Goal: Task Accomplishment & Management: Complete application form

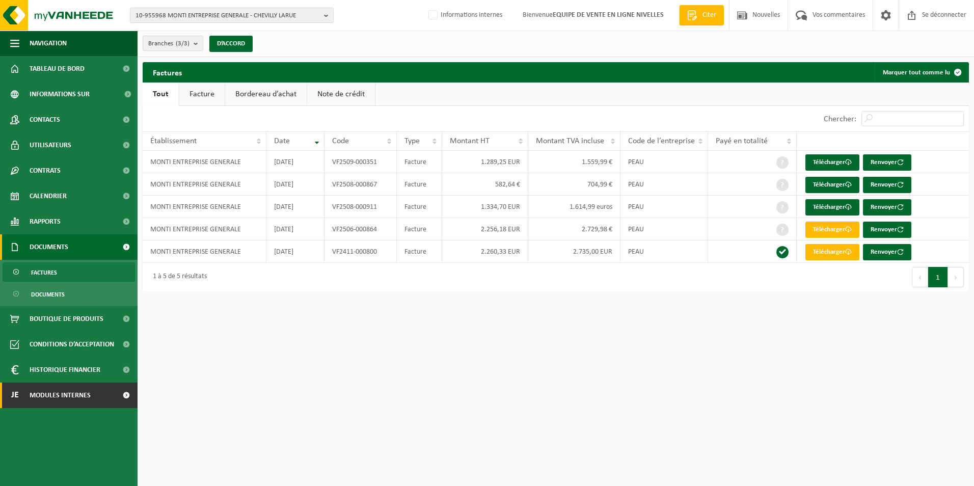
click at [52, 395] on span "Modules internes" at bounding box center [60, 394] width 61 height 25
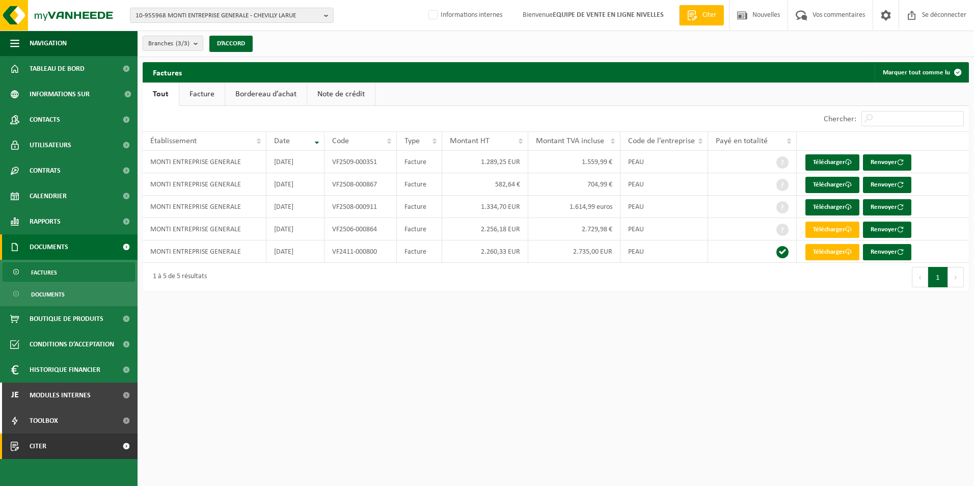
click at [37, 447] on span "Citer" at bounding box center [38, 445] width 17 height 25
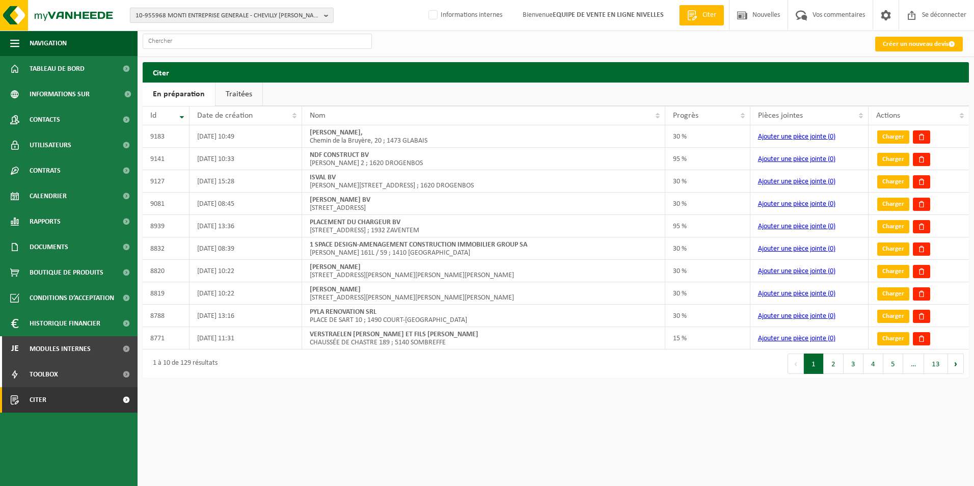
click at [245, 17] on span "10-955968 MONTI ENTREPRISE GENERALE - CHEVILLY LARUE" at bounding box center [227, 15] width 184 height 15
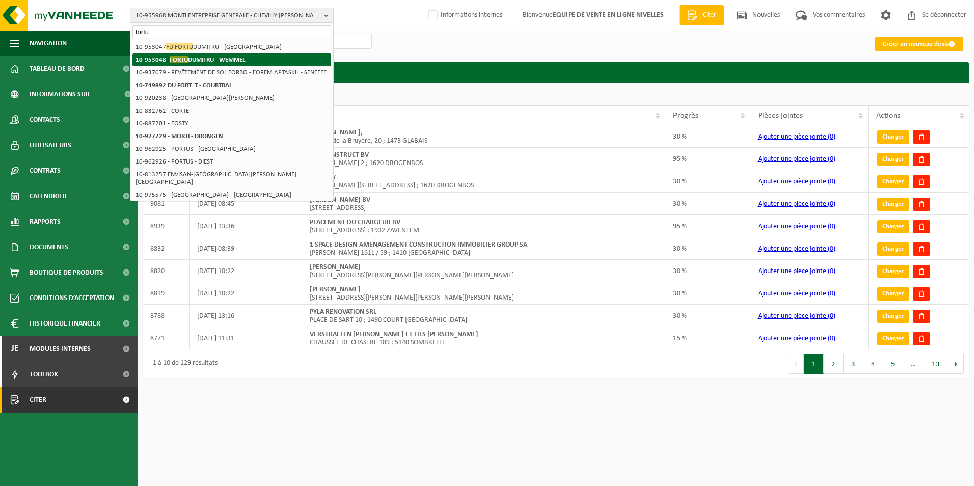
type input "fortu"
click at [206, 56] on li "10-953048 - FORTU DUMITRU - WEMMEL" at bounding box center [231, 59] width 199 height 13
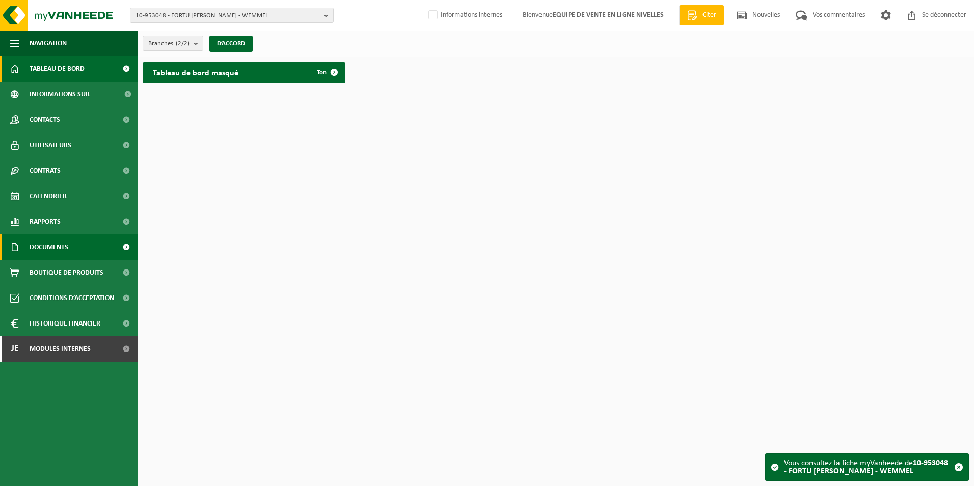
click at [37, 245] on span "Documents" at bounding box center [49, 246] width 39 height 25
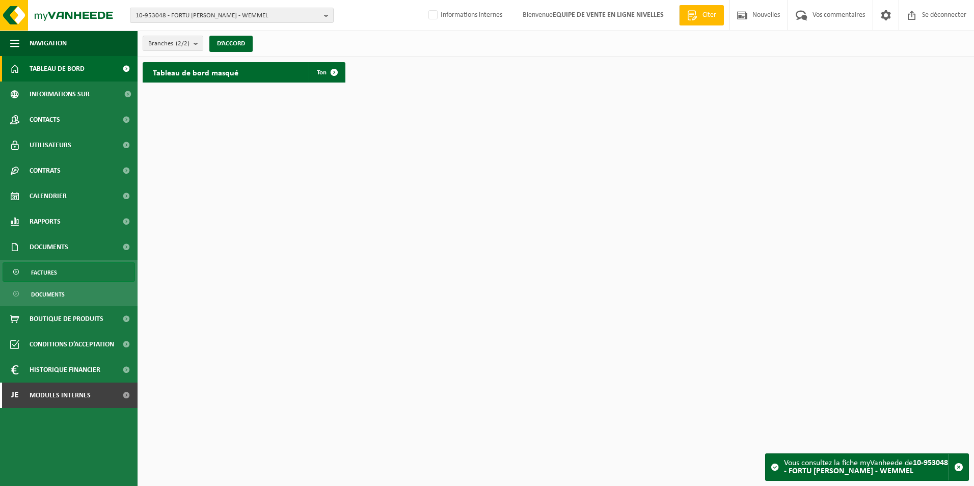
click at [43, 272] on span "Factures" at bounding box center [44, 272] width 26 height 19
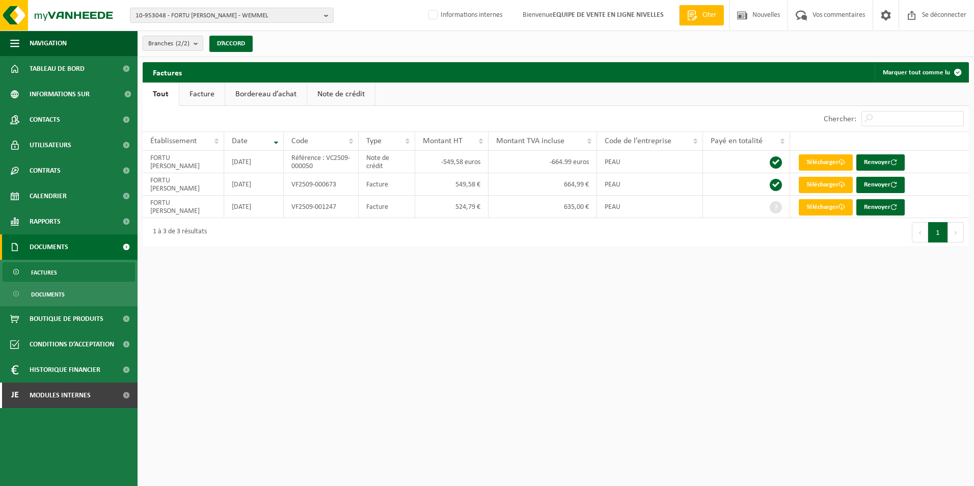
click at [201, 98] on link "Facture" at bounding box center [201, 93] width 45 height 23
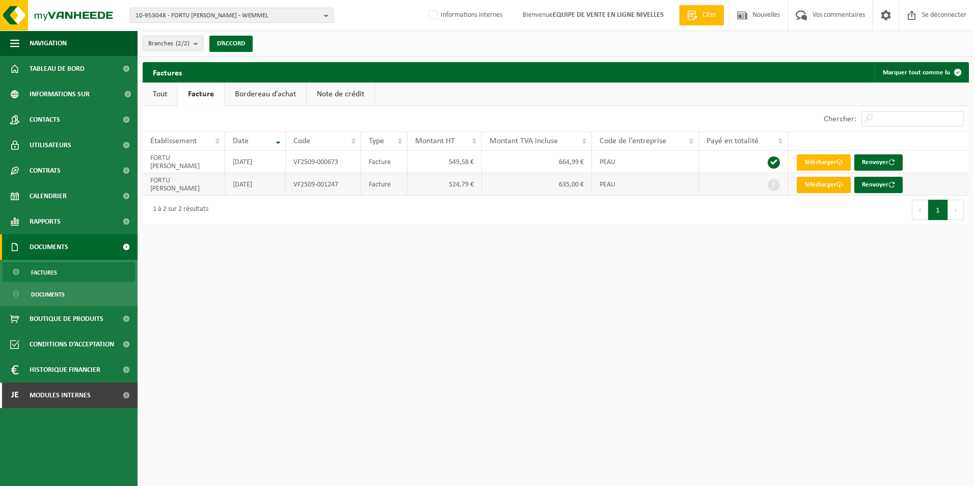
click at [824, 186] on font "Télécharger" at bounding box center [820, 184] width 32 height 7
click at [807, 164] on font "Télécharger" at bounding box center [820, 162] width 32 height 7
click at [684, 92] on ul "Tout Facture Bordereau d’achat Note de crédit" at bounding box center [556, 93] width 826 height 23
click at [822, 186] on font "Télécharger" at bounding box center [820, 184] width 32 height 7
click at [817, 160] on font "Télécharger" at bounding box center [820, 162] width 32 height 7
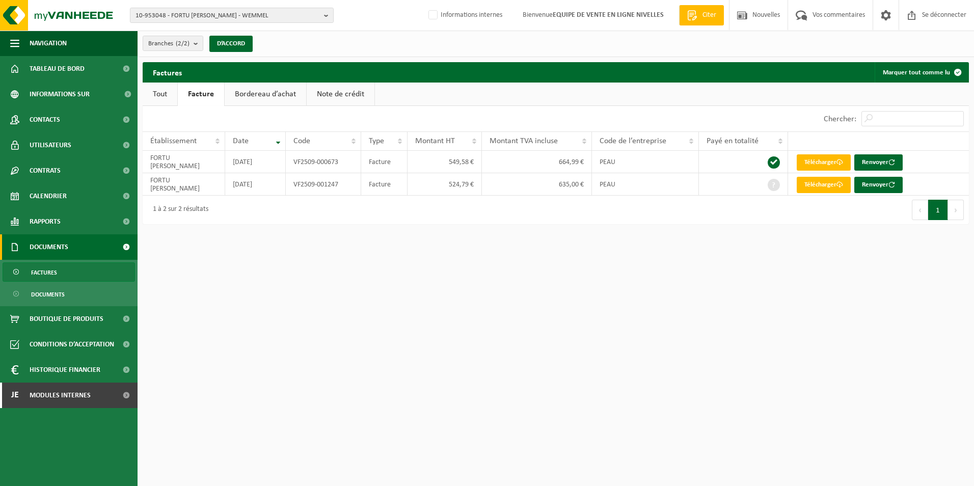
click at [340, 412] on html "10-953048 - FORTU DUMITRU - WEMMEL 10-953048 - FORTU DUMITRU - WEMMEL 10-953047…" at bounding box center [487, 243] width 974 height 486
click at [826, 187] on font "Télécharger" at bounding box center [820, 184] width 32 height 7
click at [830, 162] on font "Télécharger" at bounding box center [820, 162] width 32 height 7
click at [340, 89] on link "Note de crédit" at bounding box center [341, 93] width 68 height 23
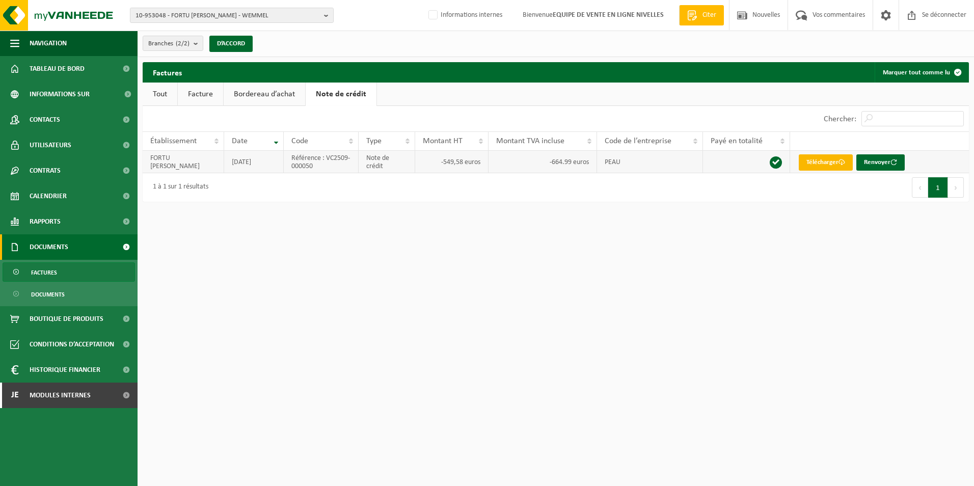
click at [838, 161] on font "Télécharger" at bounding box center [822, 162] width 32 height 7
click at [158, 94] on link "Tout" at bounding box center [160, 93] width 35 height 23
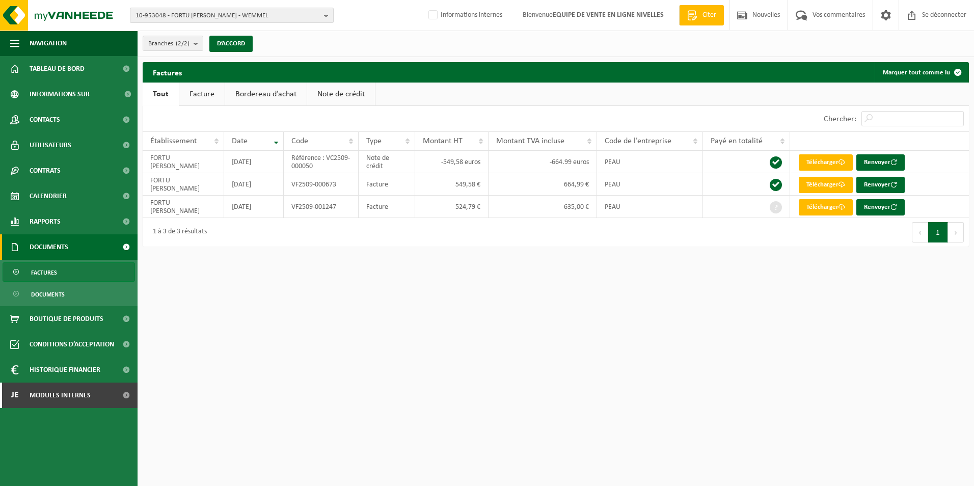
click at [257, 16] on span "10-953048 - FORTU DUMITRU - WEMMEL" at bounding box center [227, 15] width 184 height 15
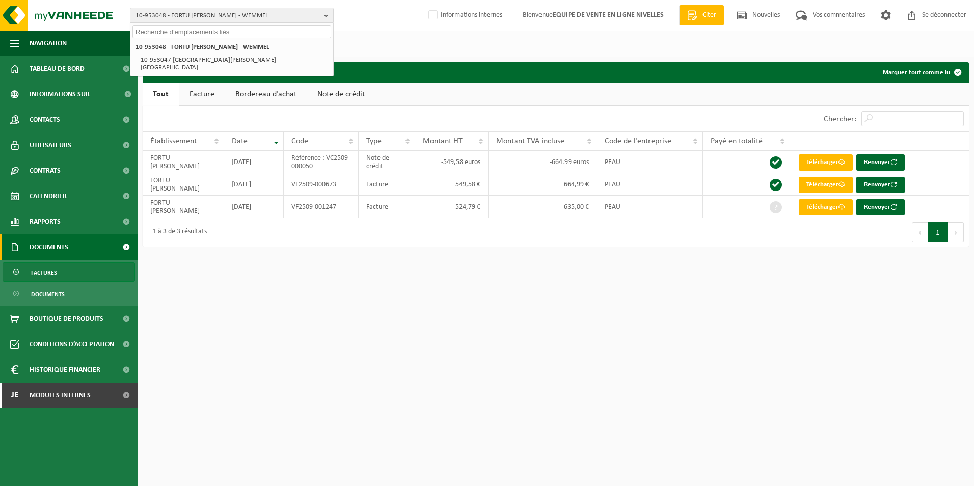
click at [361, 43] on div "Branches (2/2) Alles selecteren Alles deselecteren FORTU DUMITRU - WEMMEL FORTU…" at bounding box center [555, 44] width 836 height 26
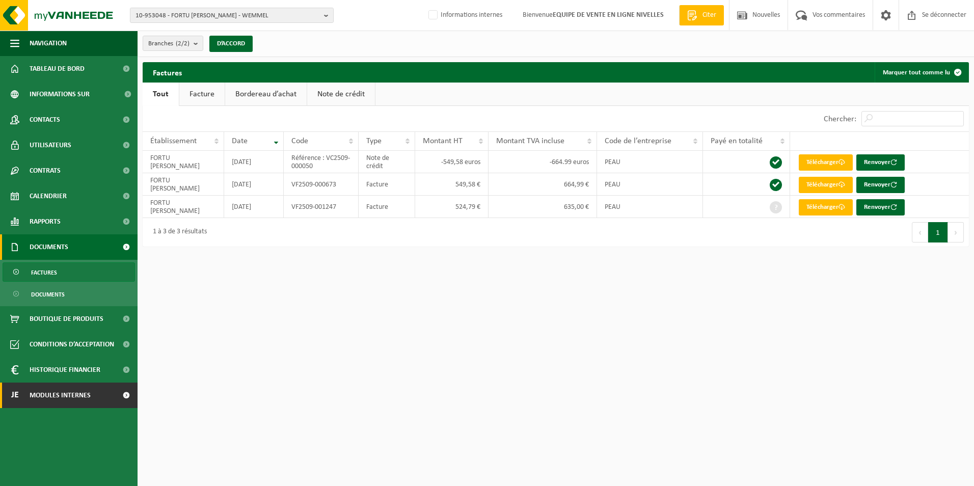
click at [50, 398] on span "Modules internes" at bounding box center [60, 394] width 61 height 25
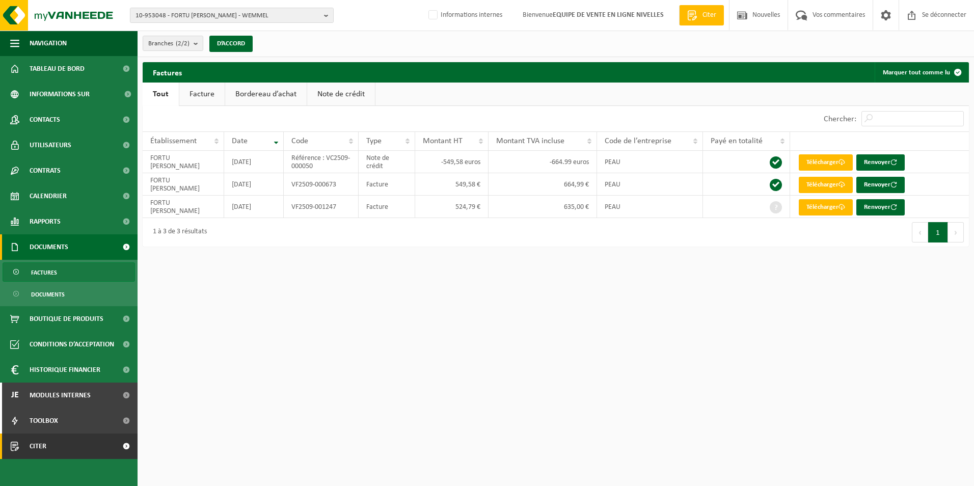
click at [36, 448] on span "Citer" at bounding box center [38, 445] width 17 height 25
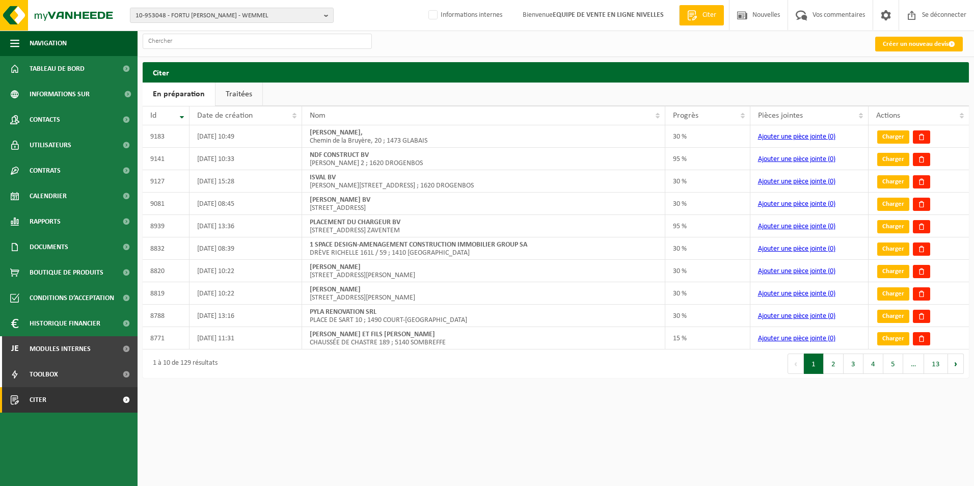
click at [241, 94] on link "Traitées" at bounding box center [238, 93] width 47 height 23
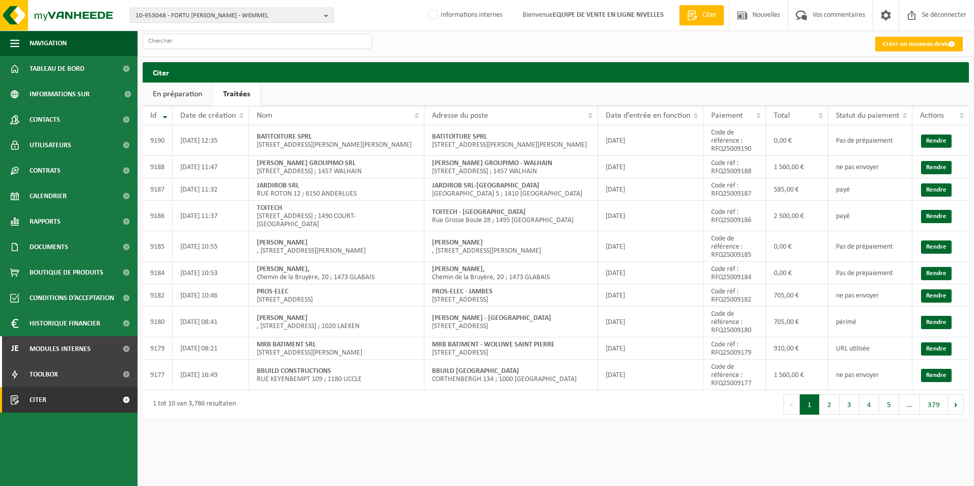
click at [218, 17] on span "10-953048 - FORTU DUMITRU - WEMMEL" at bounding box center [227, 15] width 184 height 15
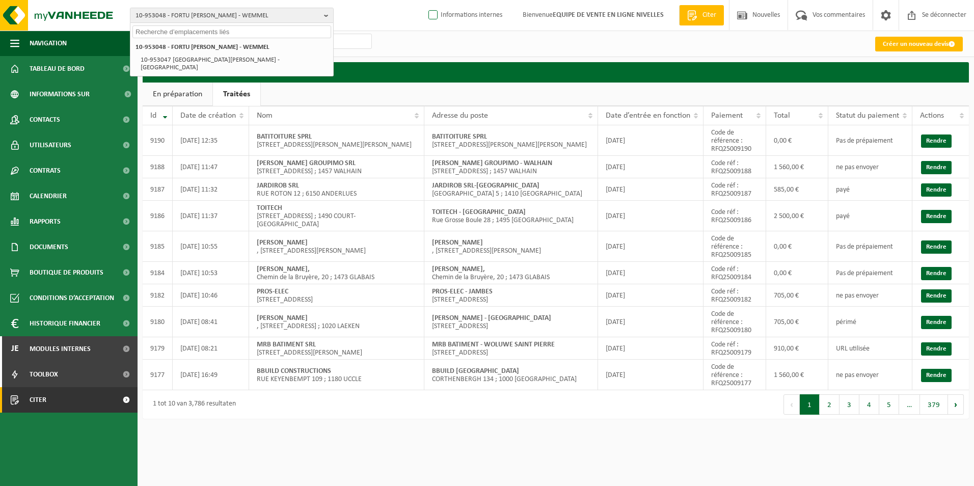
click at [473, 13] on label "Informations internes" at bounding box center [464, 15] width 76 height 15
click at [425, 0] on input "Informations internes" at bounding box center [424, -1] width 1 height 1
checkbox input "true"
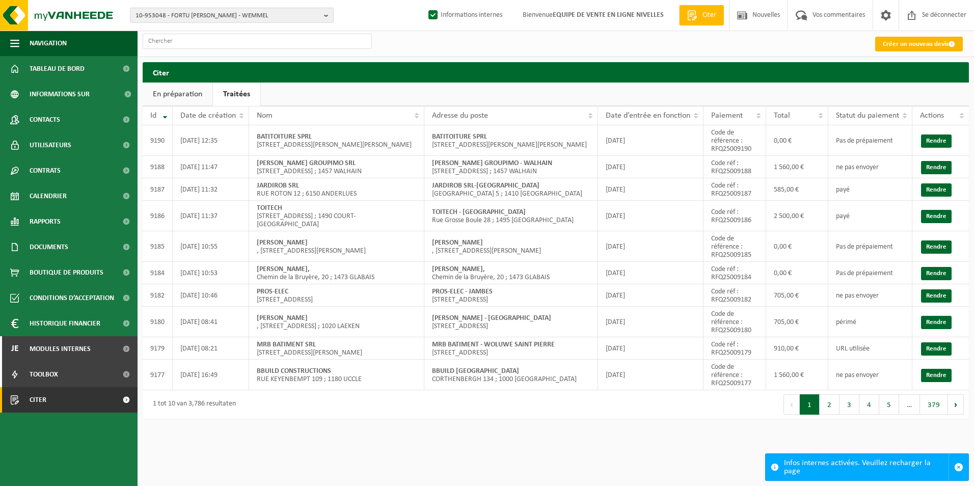
click at [892, 43] on font "Créer un nouveau devis" at bounding box center [915, 44] width 66 height 7
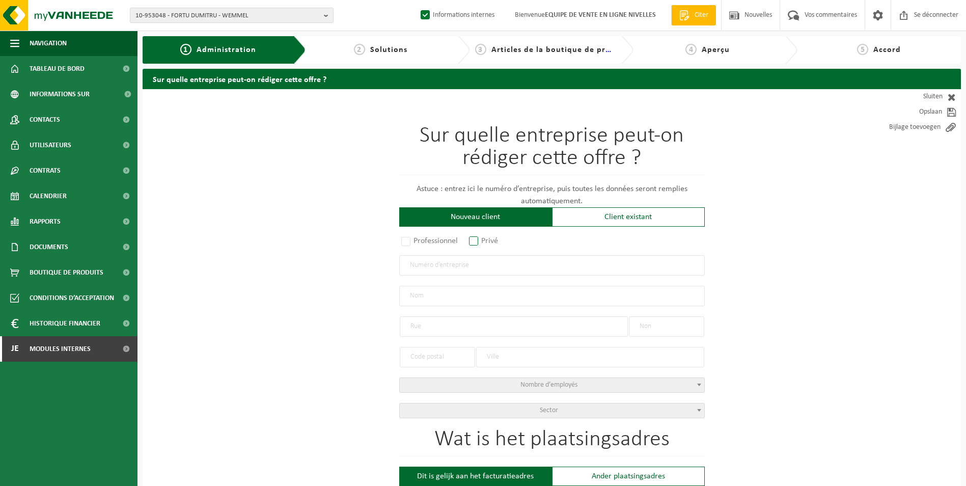
click at [474, 240] on label "Privé" at bounding box center [484, 241] width 34 height 14
click at [484, 240] on input "Privé" at bounding box center [487, 241] width 7 height 7
radio input "true"
select select "P"
select select "1707"
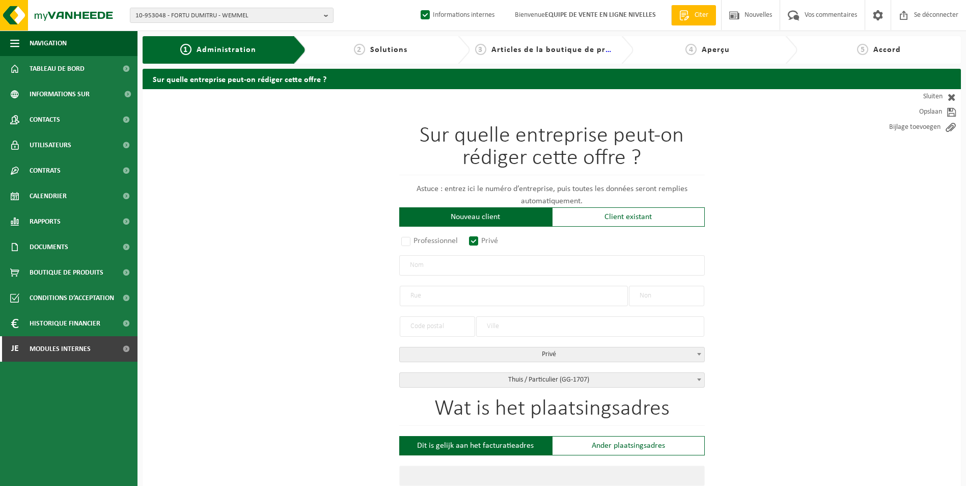
click at [450, 262] on input "text" at bounding box center [552, 265] width 306 height 20
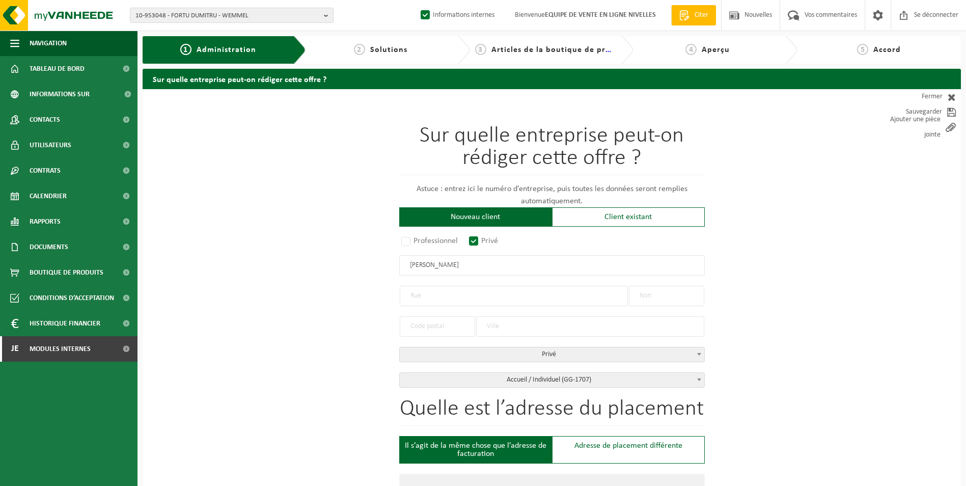
type input "LEEMANS JEROME"
click at [447, 295] on input "text" at bounding box center [514, 296] width 228 height 20
type input "RUE DE LA BARONNE"
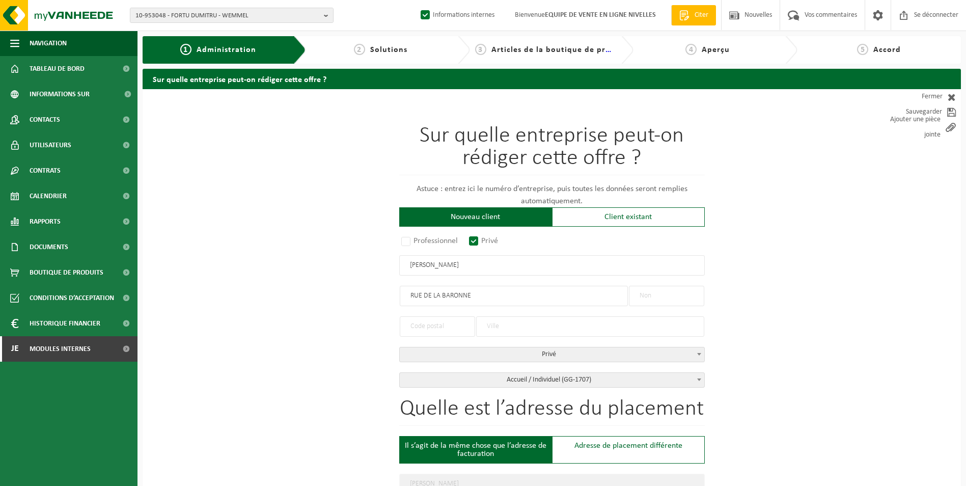
click at [646, 295] on input "text" at bounding box center [666, 296] width 75 height 20
type input "41"
click at [428, 321] on input "text" at bounding box center [437, 326] width 75 height 20
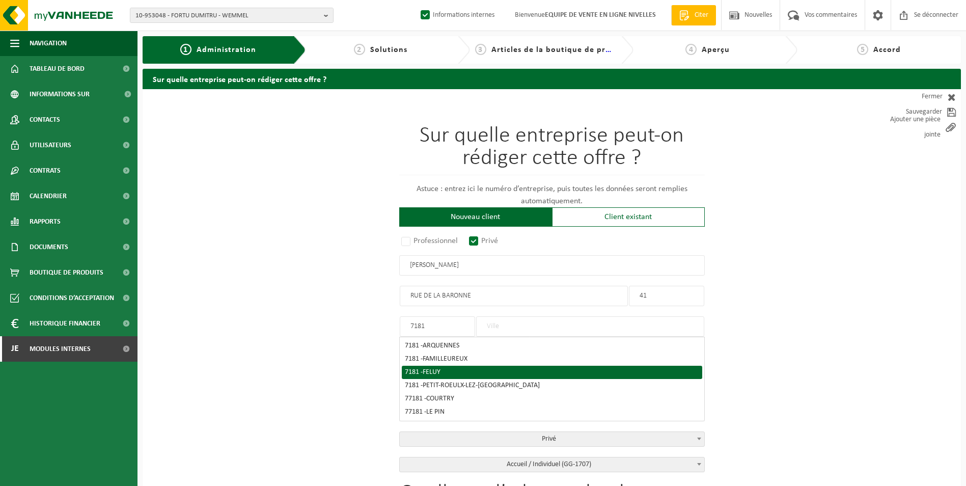
type input "7181"
click at [451, 369] on div "7181 - FELUY" at bounding box center [552, 372] width 294 height 7
type input "FELUY"
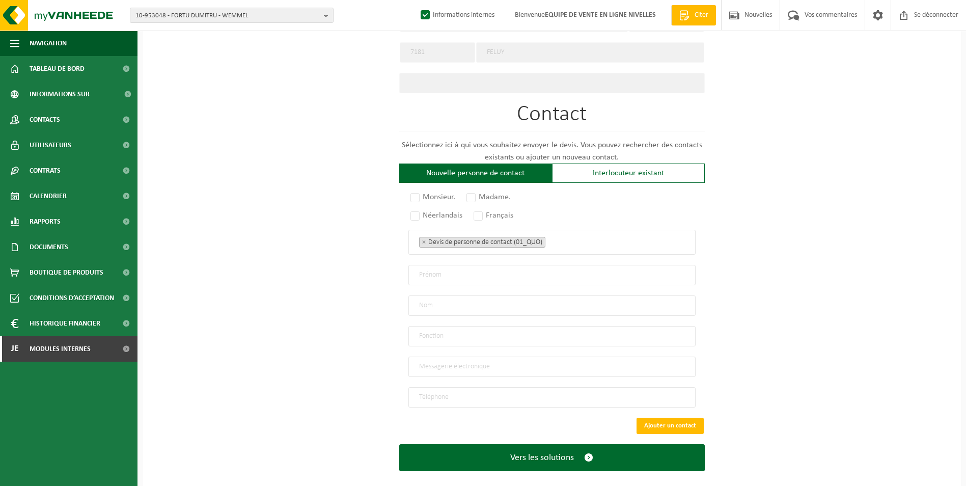
scroll to position [501, 0]
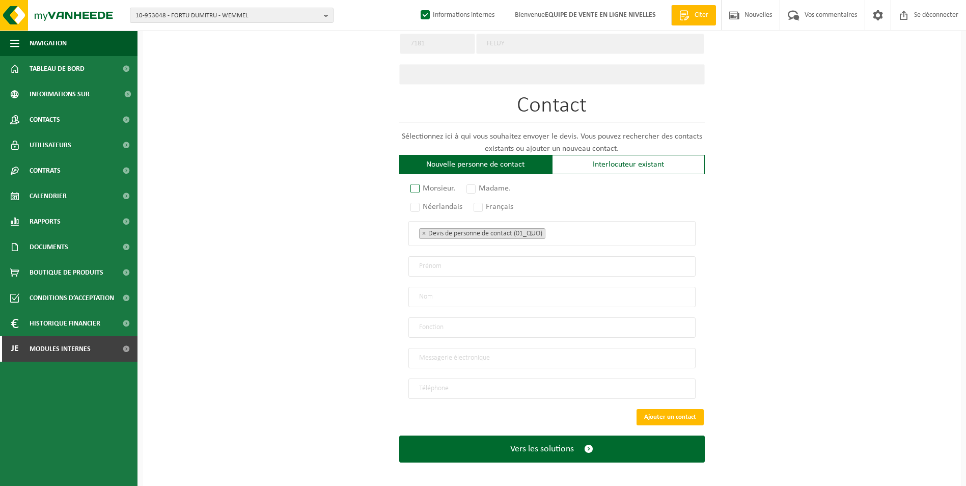
click at [413, 187] on label "Monsieur." at bounding box center [433, 188] width 50 height 14
radio input "true"
click at [481, 202] on label "Français" at bounding box center [494, 207] width 45 height 14
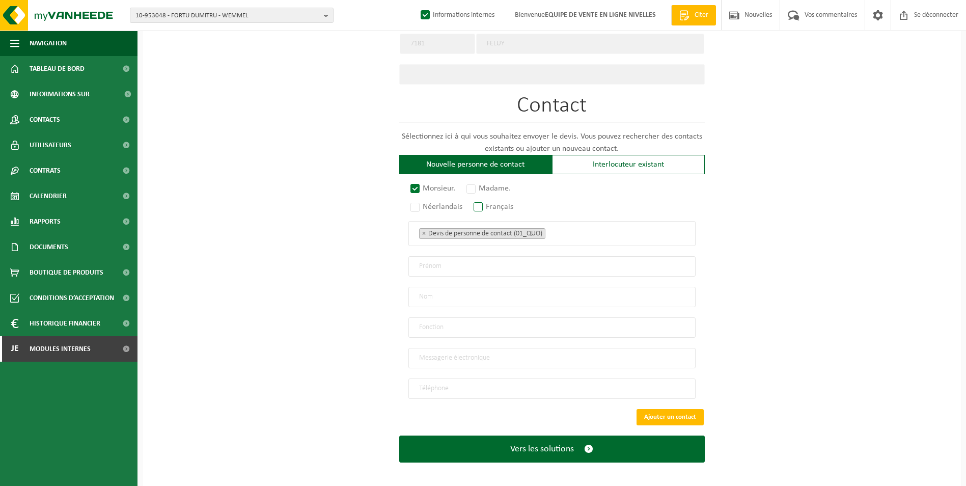
radio input "true"
click at [561, 227] on ul "× Devis de personne de contact (01_QUO)" at bounding box center [552, 233] width 266 height 13
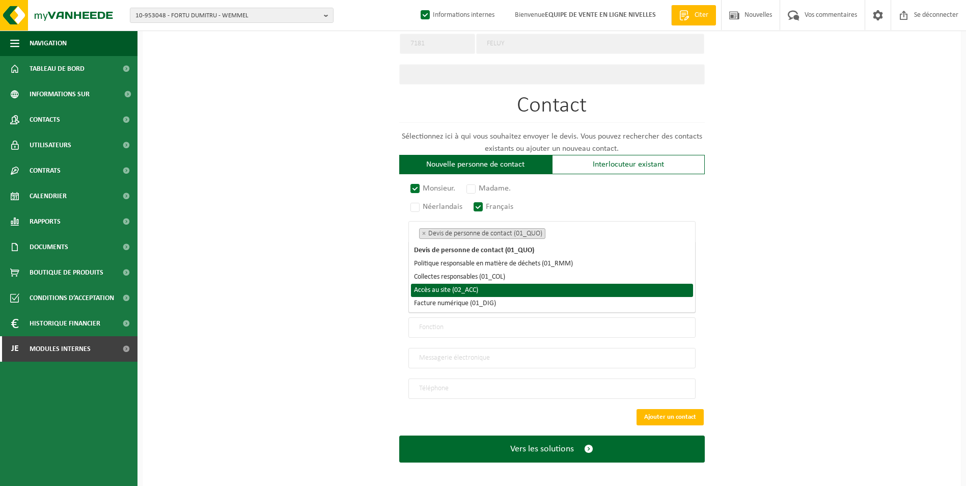
click at [471, 288] on li "Accès au site (02_ACC)" at bounding box center [552, 290] width 282 height 13
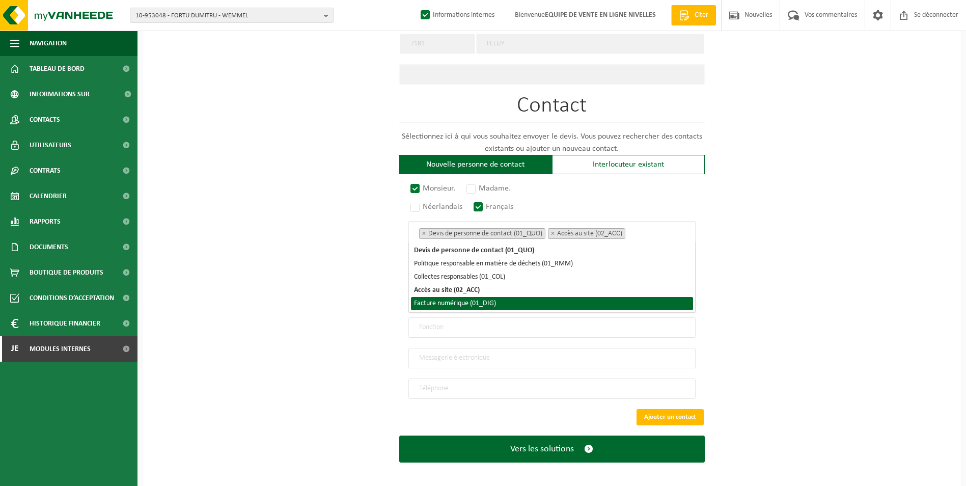
click at [465, 298] on li "Facture numérique (01_DIG)" at bounding box center [552, 303] width 282 height 13
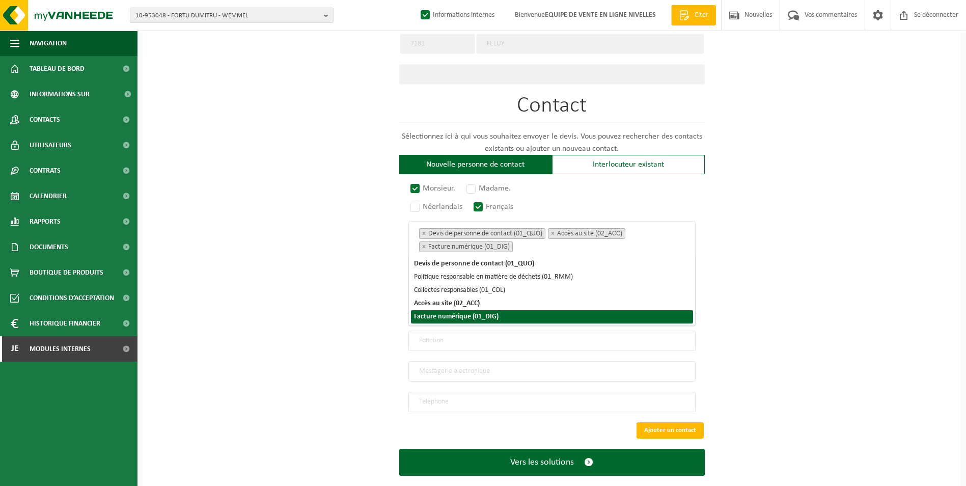
click at [356, 319] on div "Sur quelle entreprise peut-on rédiger cette offre ? Astuce : entrez ici le numé…" at bounding box center [552, 44] width 818 height 913
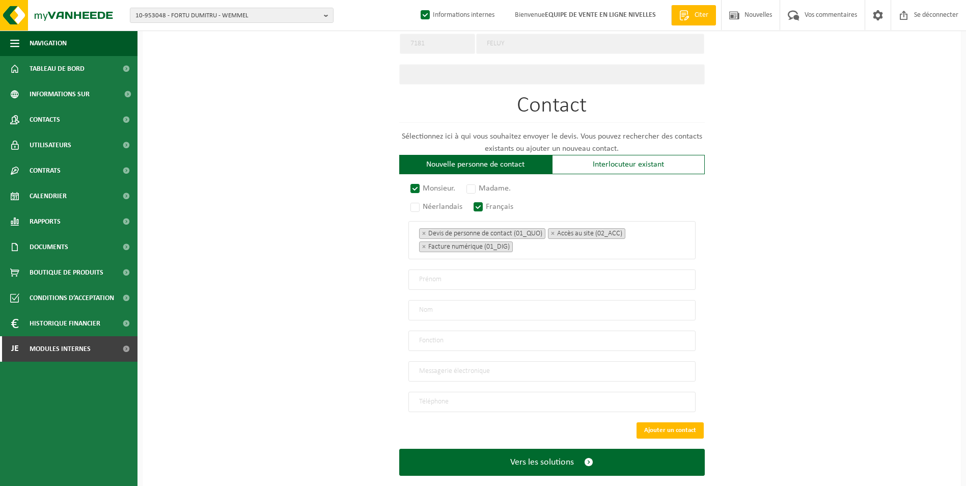
click at [436, 368] on input "email" at bounding box center [551, 371] width 287 height 20
type input "JEROME.LEEMANS@GMAIL.COM"
click at [477, 392] on input "tel" at bounding box center [551, 402] width 287 height 20
click at [499, 400] on input "tel" at bounding box center [551, 402] width 287 height 20
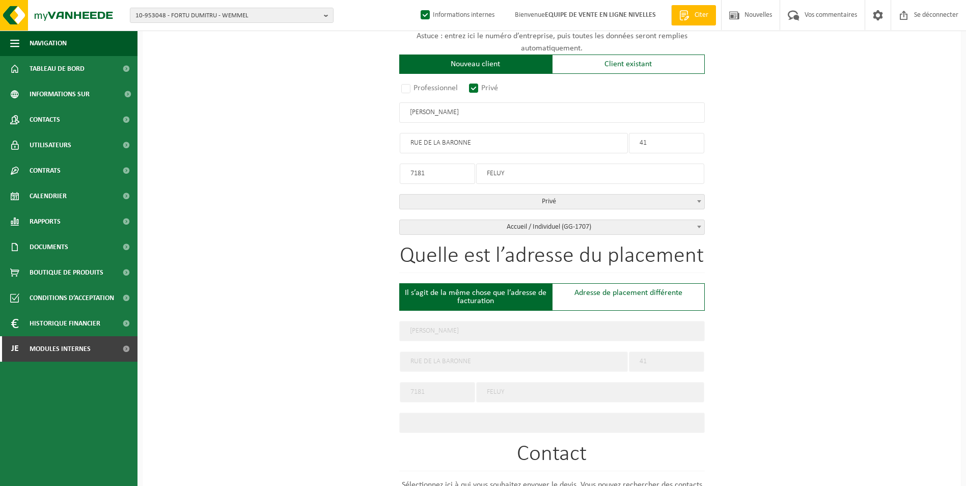
scroll to position [102, 0]
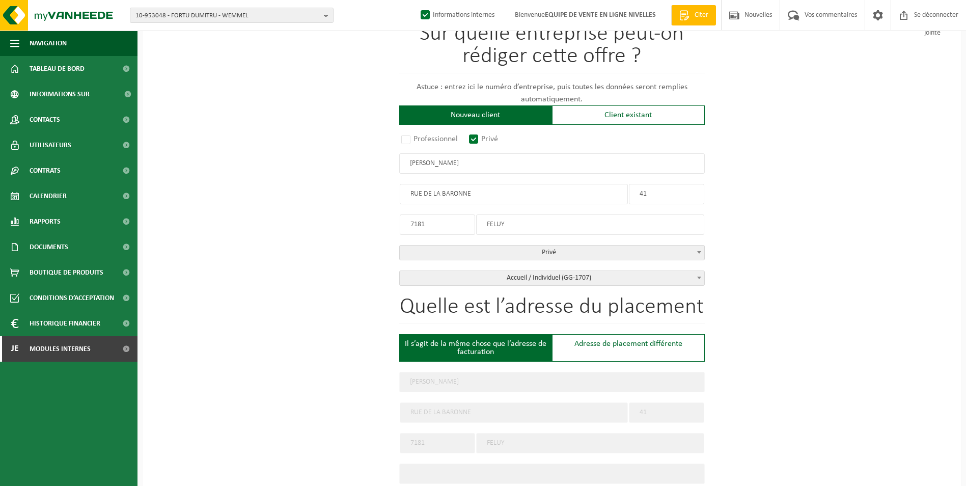
type input "+32 478 87 13 73"
drag, startPoint x: 475, startPoint y: 165, endPoint x: 393, endPoint y: 164, distance: 82.0
click at [394, 164] on div "Sur quelle entreprise peut-on rédiger cette offre ? Astuce : entrez ici le numé…" at bounding box center [552, 443] width 818 height 913
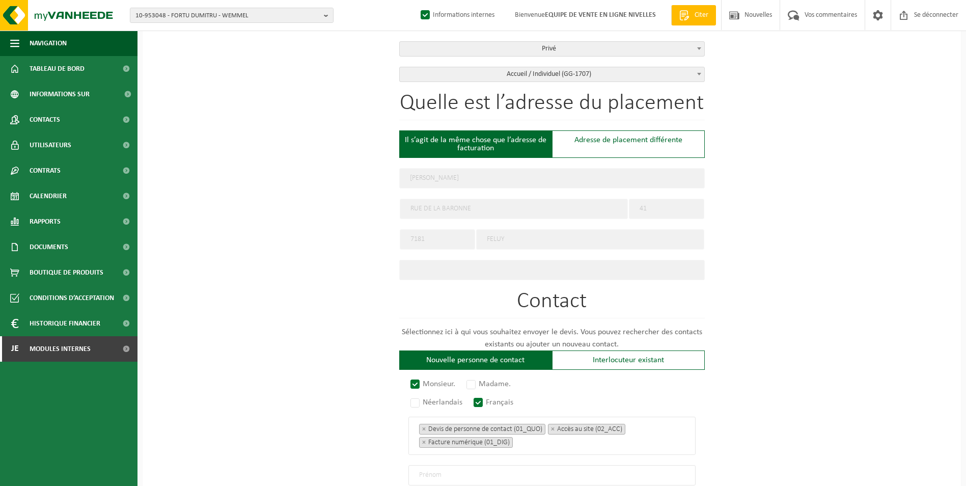
scroll to position [509, 0]
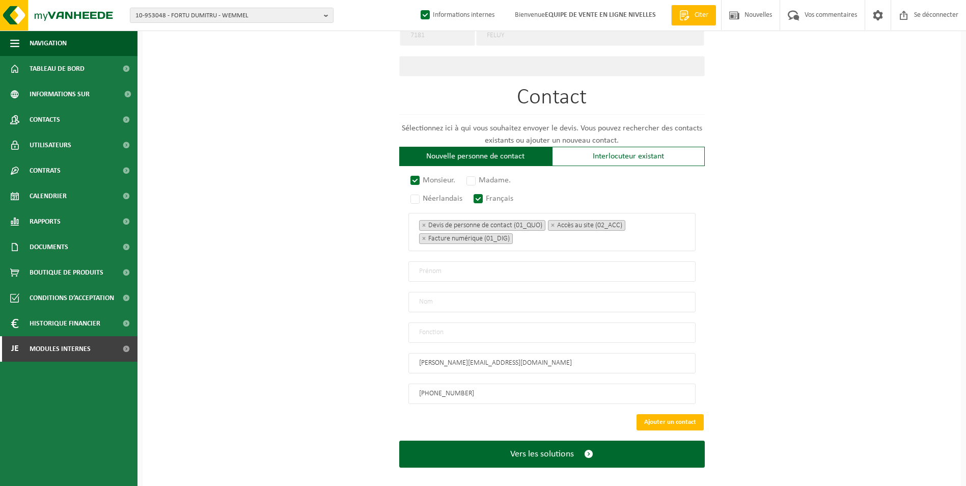
click at [438, 264] on input "text" at bounding box center [551, 271] width 287 height 20
paste input "LEEMANS JEROME"
drag, startPoint x: 448, startPoint y: 267, endPoint x: 376, endPoint y: 261, distance: 72.6
click at [376, 261] on div "Sur quelle entreprise peut-on rédiger cette offre ? Astuce : entrez ici le numé…" at bounding box center [552, 36] width 818 height 913
type input "JEROME"
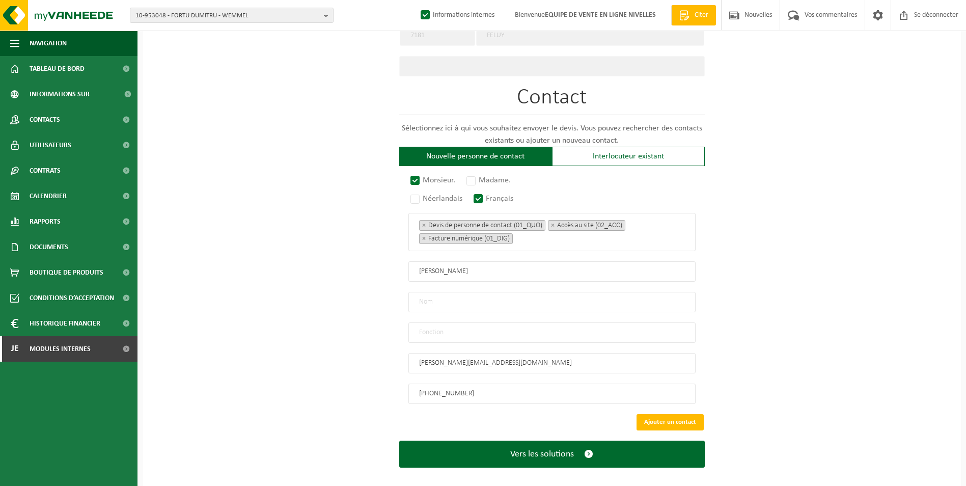
click at [432, 292] on input "text" at bounding box center [551, 302] width 287 height 20
paste input "LEEMANS"
type input "LEEMANS"
click at [418, 268] on input "JEROME" at bounding box center [551, 271] width 287 height 20
click at [452, 326] on input "text" at bounding box center [551, 332] width 287 height 20
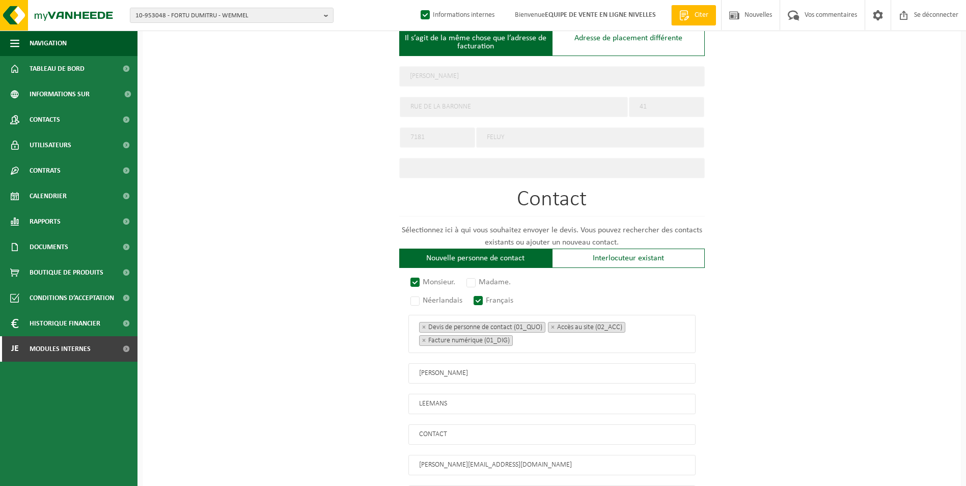
scroll to position [514, 0]
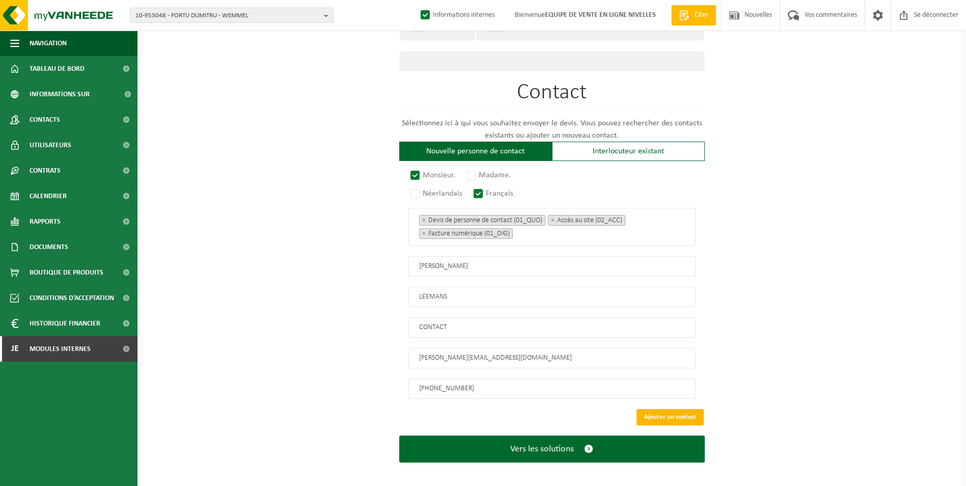
type input "CONTACT"
click at [678, 410] on button "Ajouter un contact" at bounding box center [670, 417] width 67 height 16
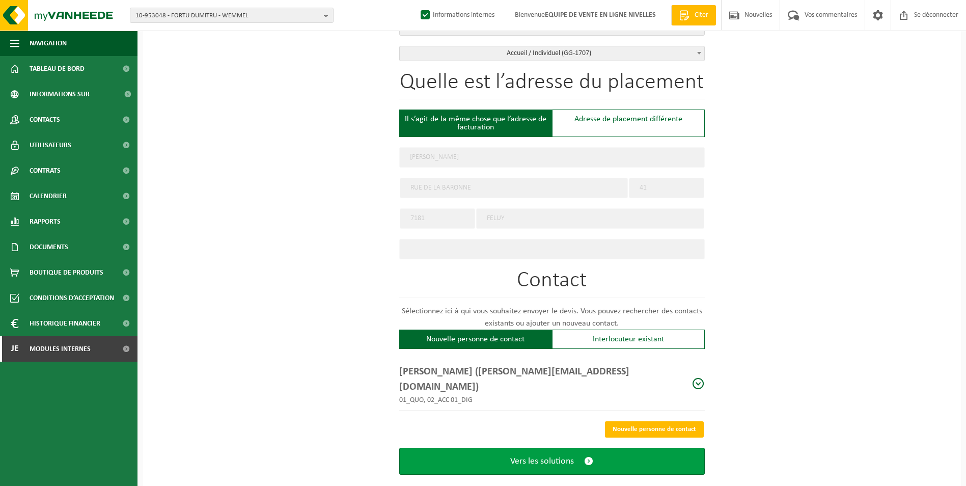
click at [550, 448] on button "Vers les solutions" at bounding box center [552, 461] width 306 height 27
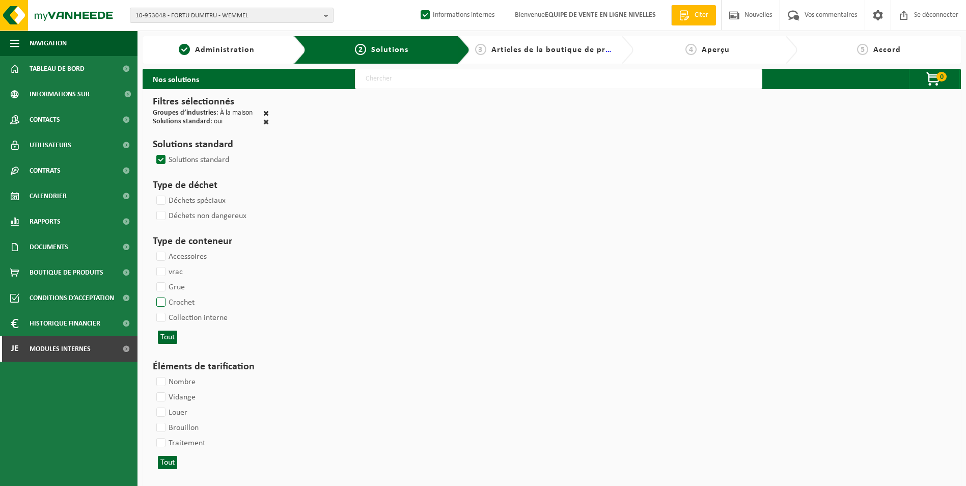
click at [163, 300] on label "Crochet" at bounding box center [174, 302] width 40 height 15
click at [153, 295] on input "Crochet" at bounding box center [152, 294] width 1 height 1
checkbox input "true"
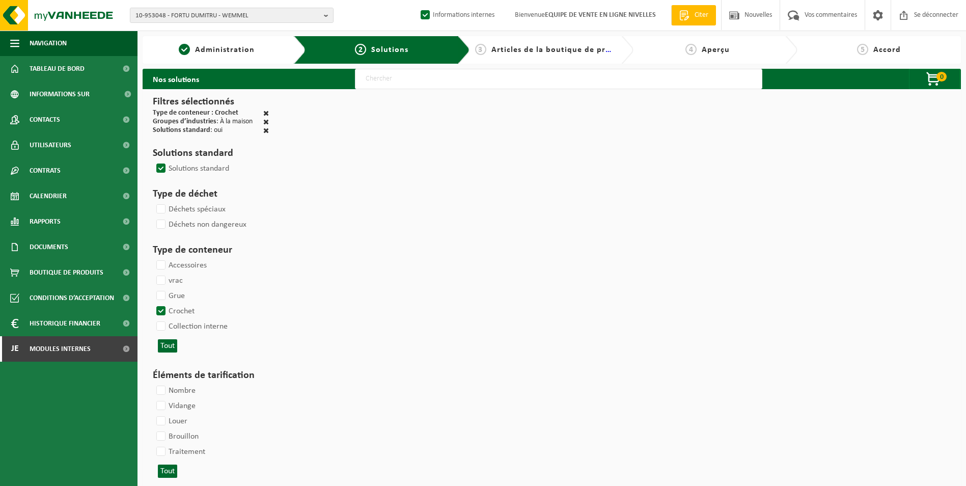
select select
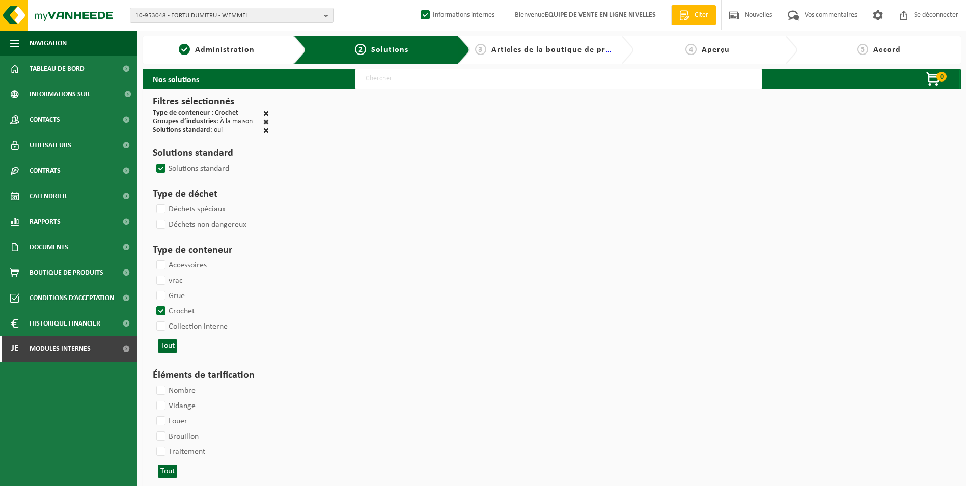
select select
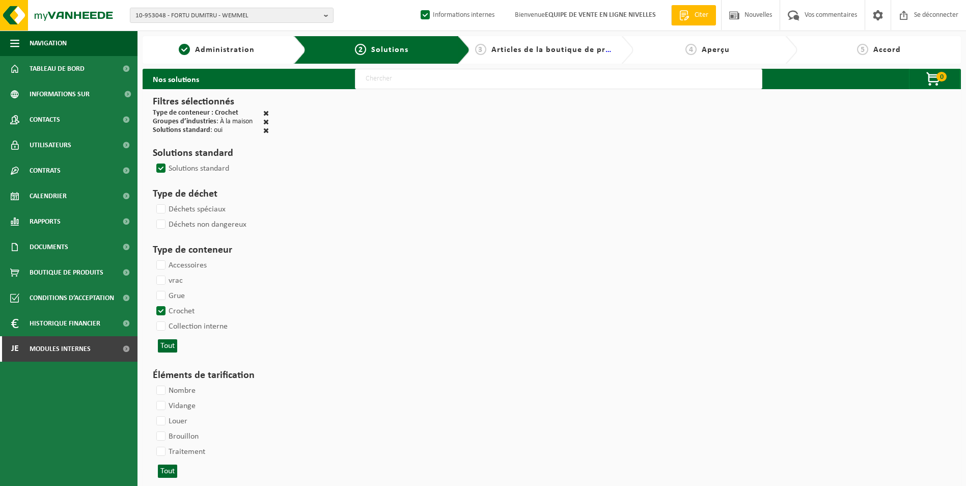
select select
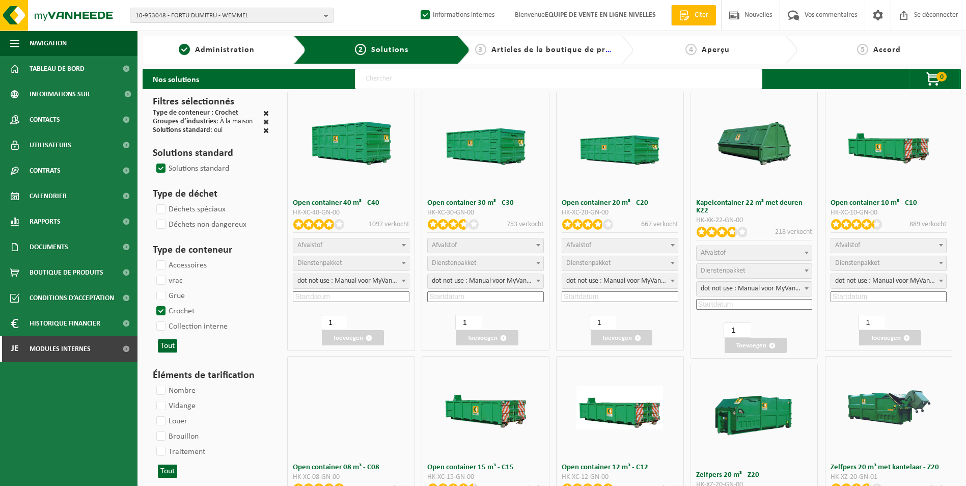
select select
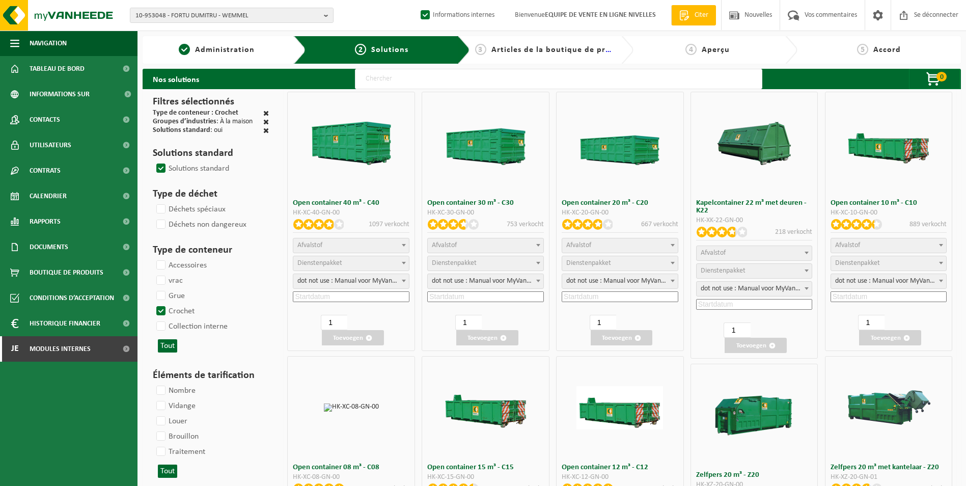
select select "197"
select select
select select "8"
select select
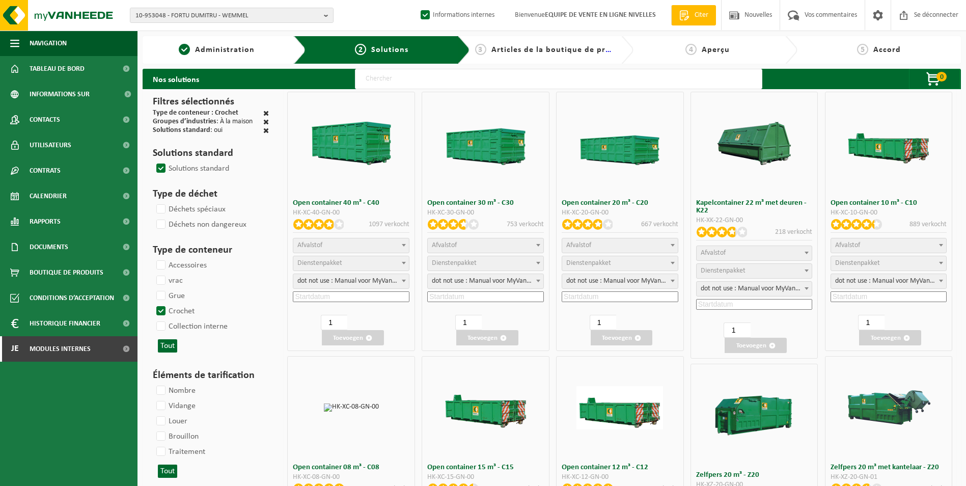
select select
select select "25"
select select "7"
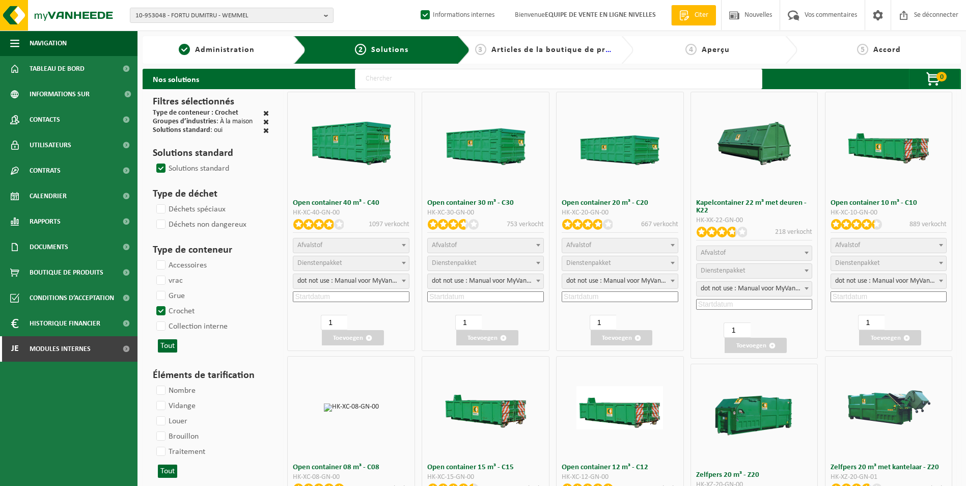
select select "25"
select select "7"
select select "25"
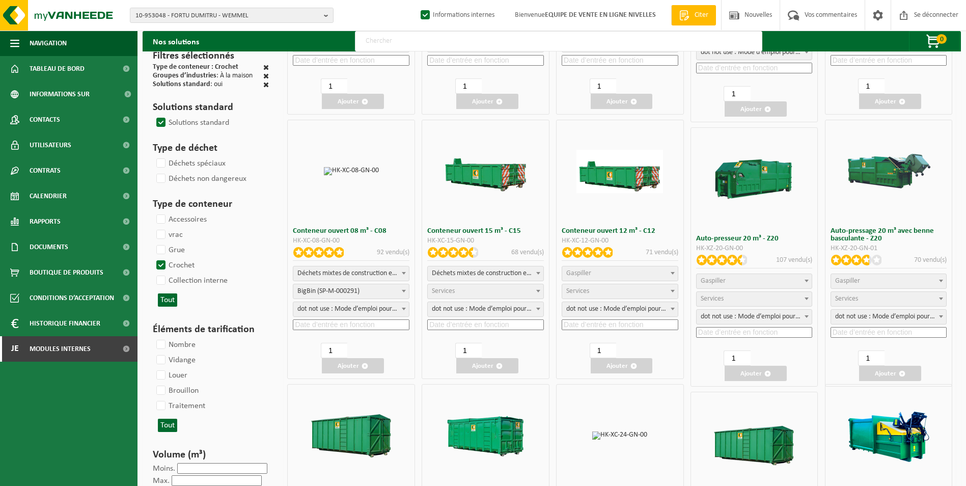
scroll to position [255, 0]
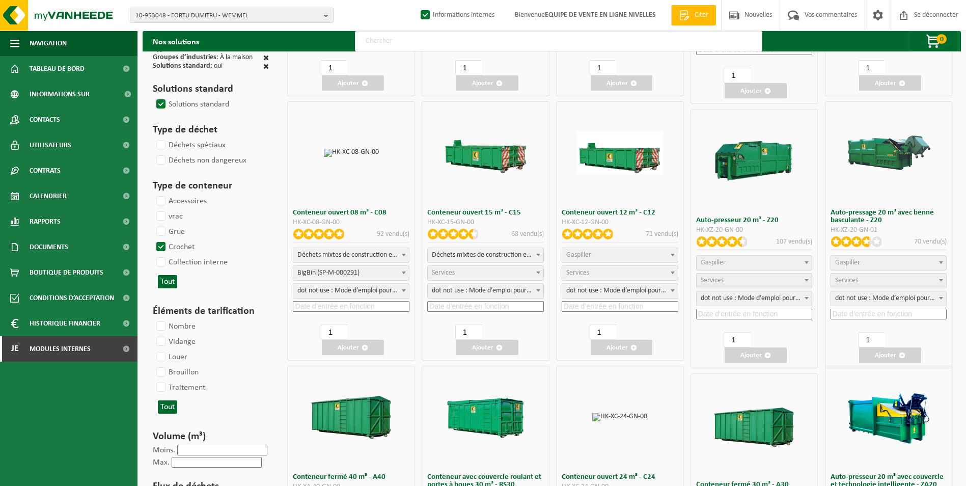
click at [365, 257] on span "Déchets mixtes de construction et de démolition (inertes et non inertes)" at bounding box center [351, 255] width 116 height 14
select select
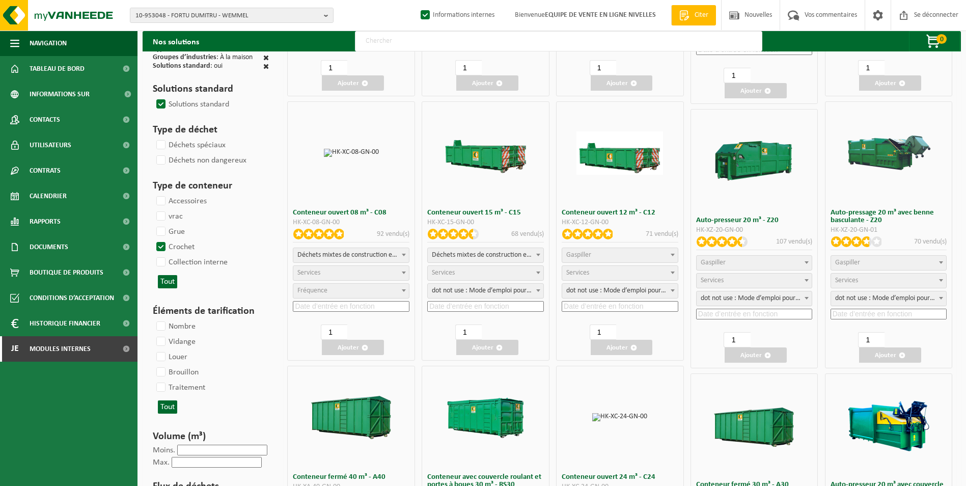
select select
select select "197"
select select "25"
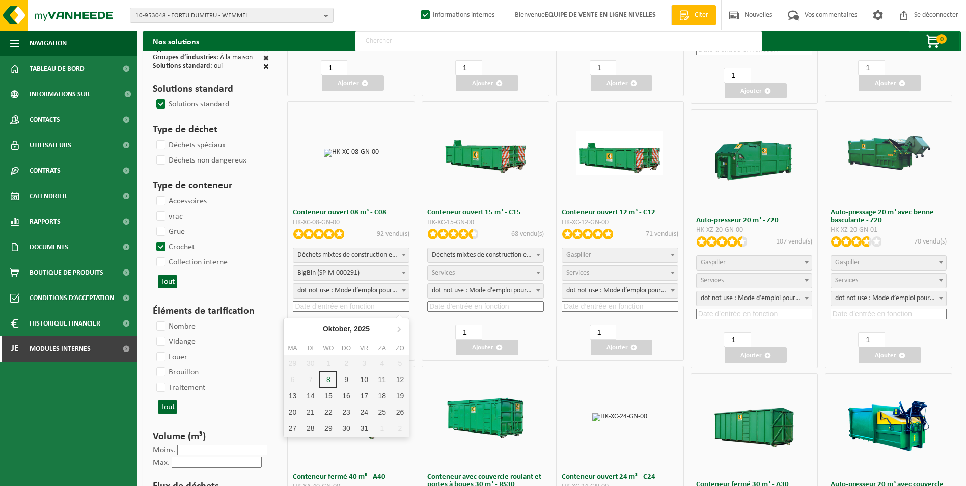
click at [313, 308] on input at bounding box center [351, 306] width 117 height 11
click at [328, 411] on div "22" at bounding box center [336, 412] width 21 height 16
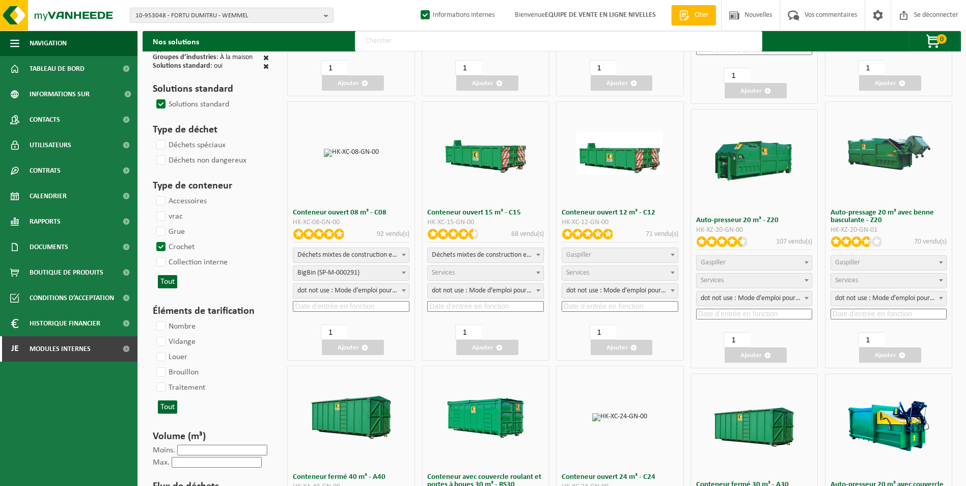
type input "2025-10-22"
click at [364, 351] on button "Ajouter" at bounding box center [353, 347] width 62 height 15
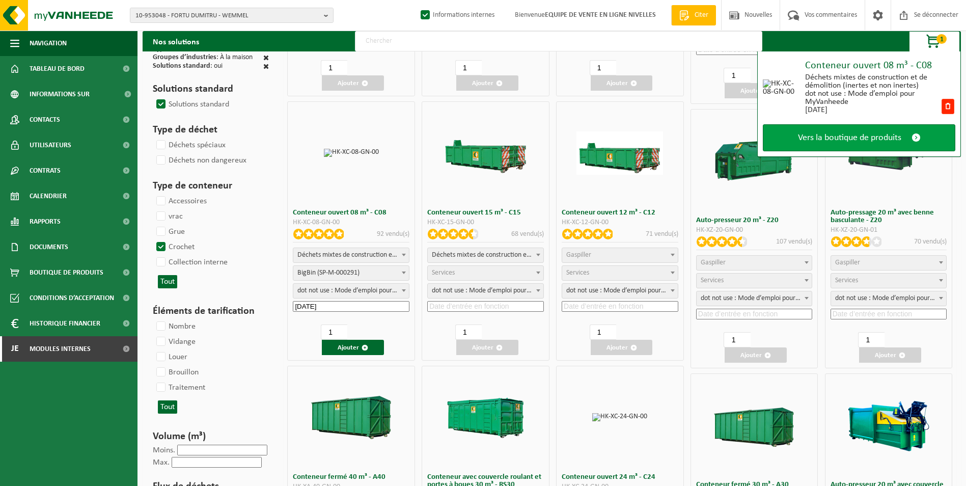
click at [896, 143] on span "Vers la boutique de produits" at bounding box center [849, 137] width 103 height 11
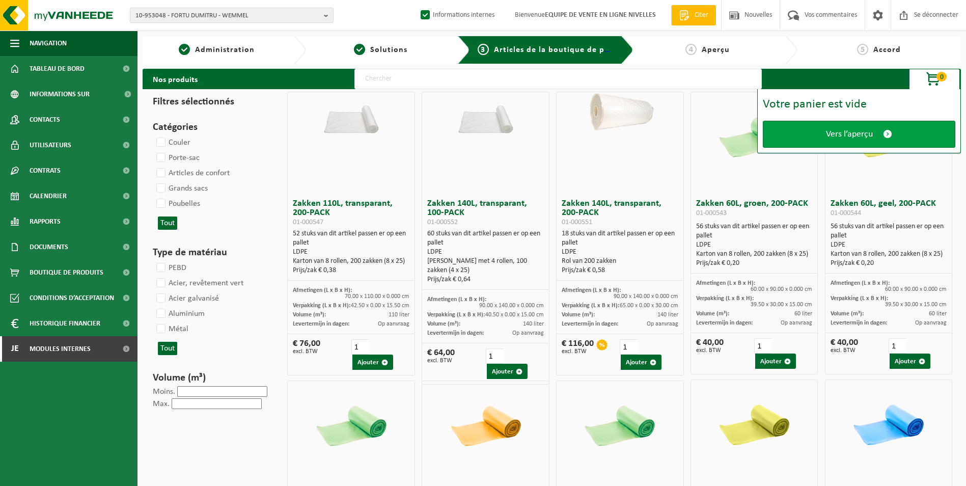
click at [867, 140] on link "Vers l’aperçu" at bounding box center [859, 134] width 192 height 27
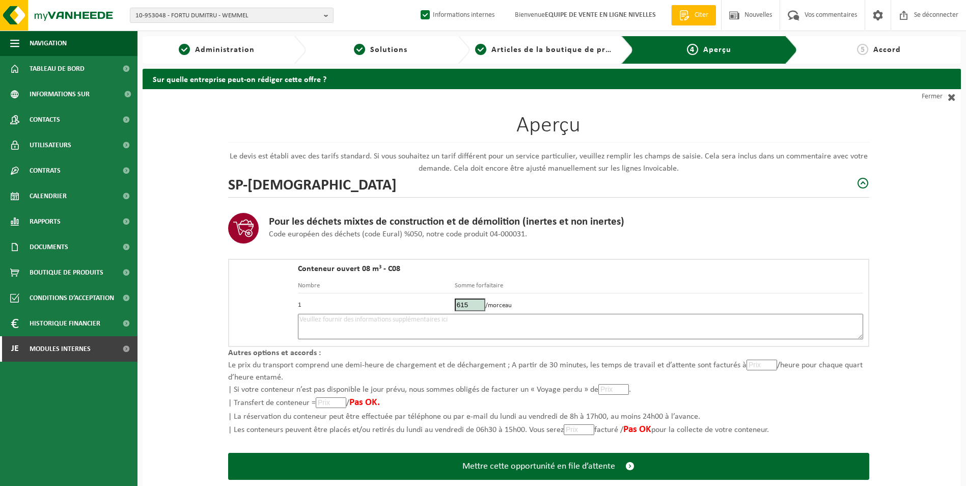
click at [458, 333] on textarea at bounding box center [580, 326] width 565 height 25
type textarea "p"
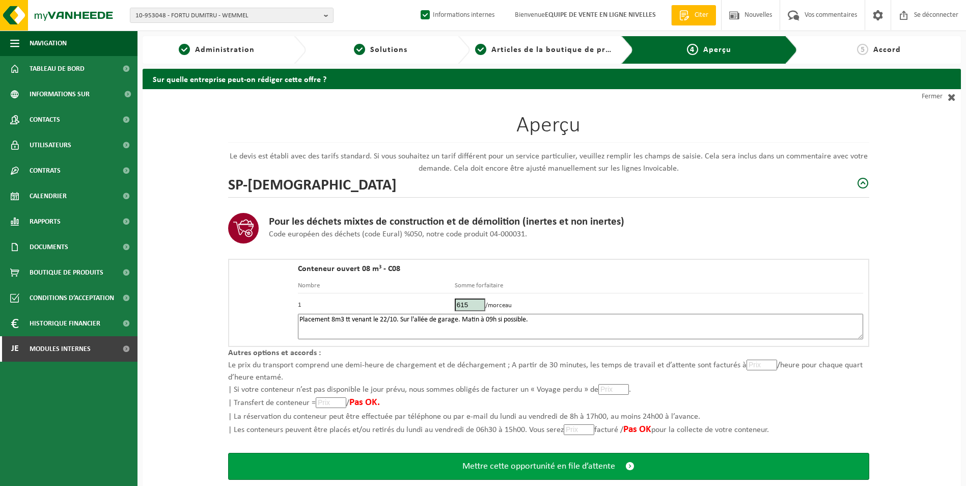
type textarea "Placement 8m3 tt venant le 22/10. Sur l'allée de garage. Matin à 09h si possibl…"
click at [499, 465] on span "Mettre cette opportunité en file d’attente" at bounding box center [538, 466] width 153 height 11
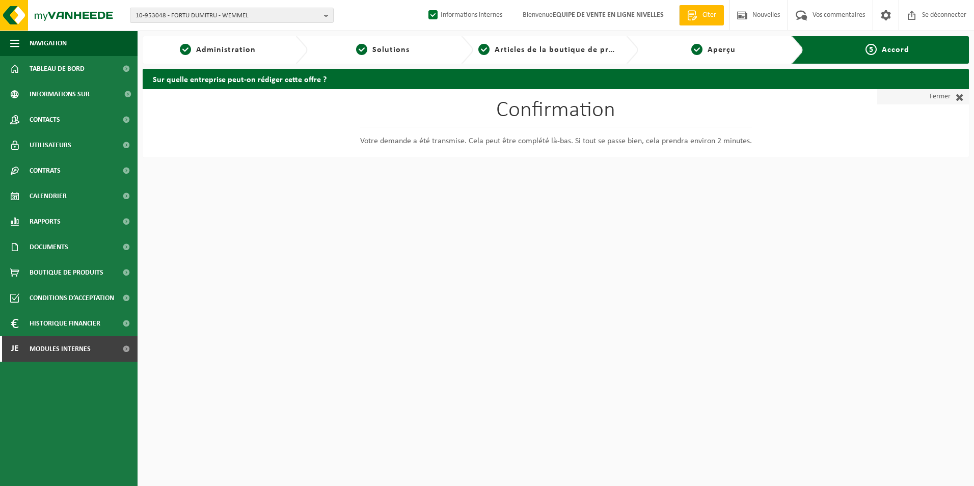
click at [954, 91] on link "Fermer" at bounding box center [923, 96] width 92 height 15
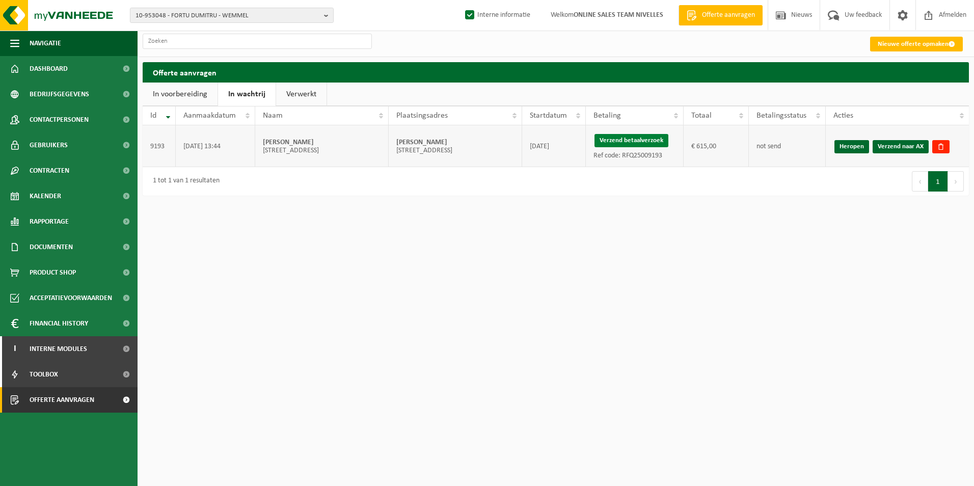
click at [634, 144] on button "Verzend betaalverzoek" at bounding box center [631, 140] width 74 height 13
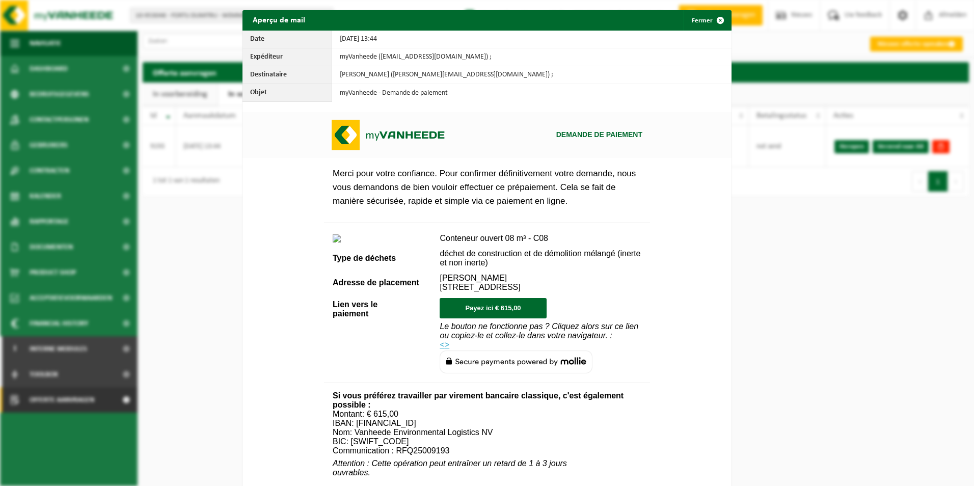
scroll to position [347, 0]
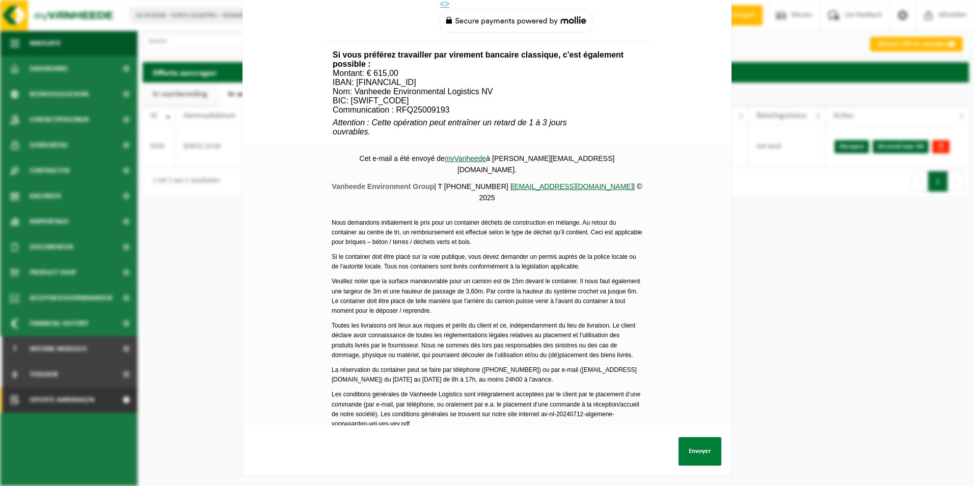
click at [690, 439] on button "Envoyer" at bounding box center [699, 451] width 43 height 29
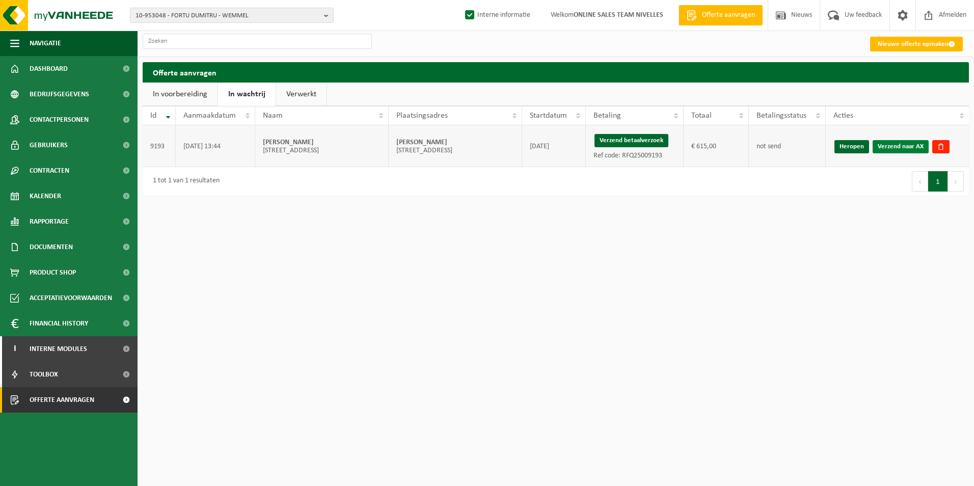
click at [898, 148] on link "Verzend naar AX" at bounding box center [900, 146] width 56 height 13
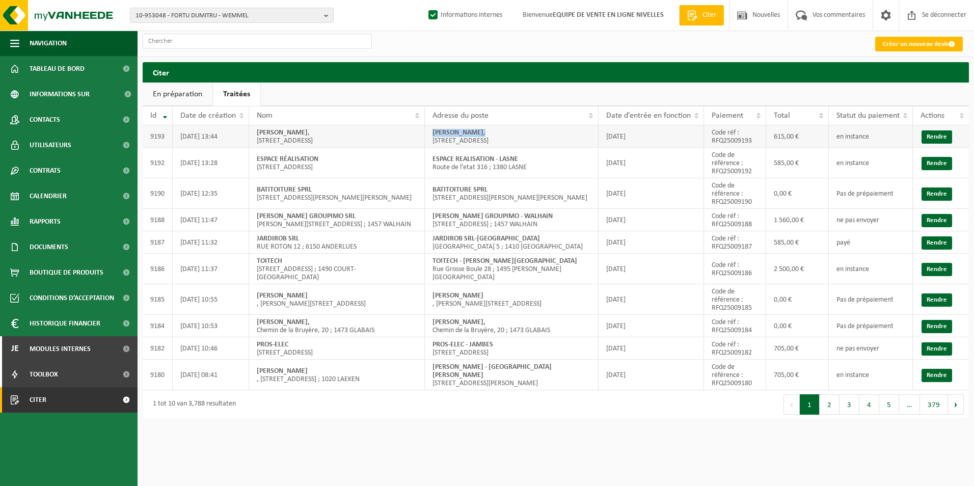
drag, startPoint x: 426, startPoint y: 130, endPoint x: 538, endPoint y: 130, distance: 112.0
click at [538, 130] on td "[PERSON_NAME] , [STREET_ADDRESS]" at bounding box center [512, 136] width 174 height 22
copy td "[PERSON_NAME] ,"
click at [231, 11] on span "10-953048 - FORTU DUMITRU - WEMMEL" at bounding box center [227, 15] width 184 height 15
type input "iso delta"
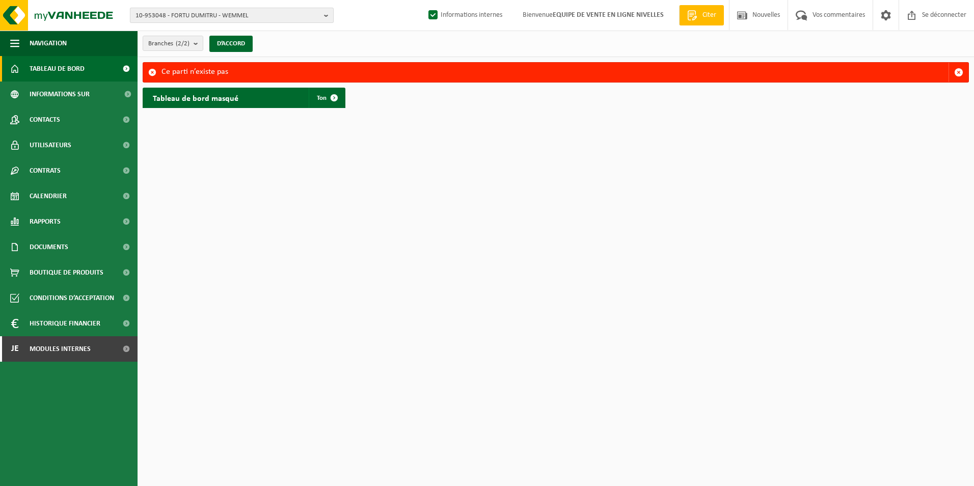
click at [197, 15] on span "10-953048 - FORTU DUMITRU - WEMMEL" at bounding box center [227, 15] width 184 height 15
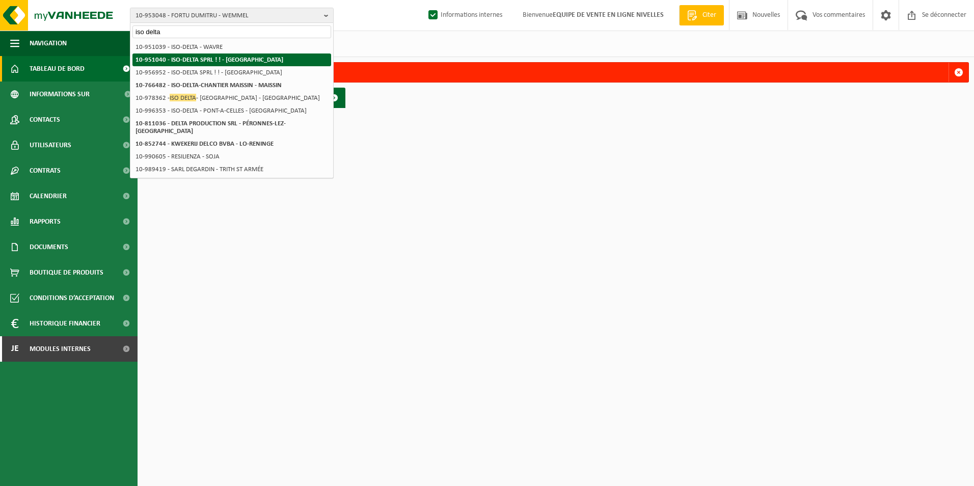
type input "iso delta"
click at [190, 59] on strong "10-951040 - ISO-DELTA SPRL ! ! - [GEOGRAPHIC_DATA]" at bounding box center [209, 60] width 148 height 7
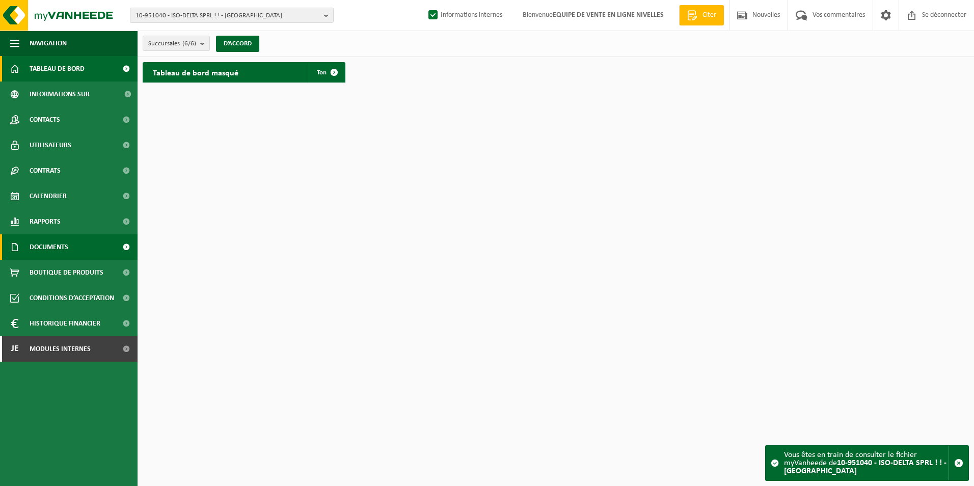
click at [55, 244] on span "Documents" at bounding box center [49, 246] width 39 height 25
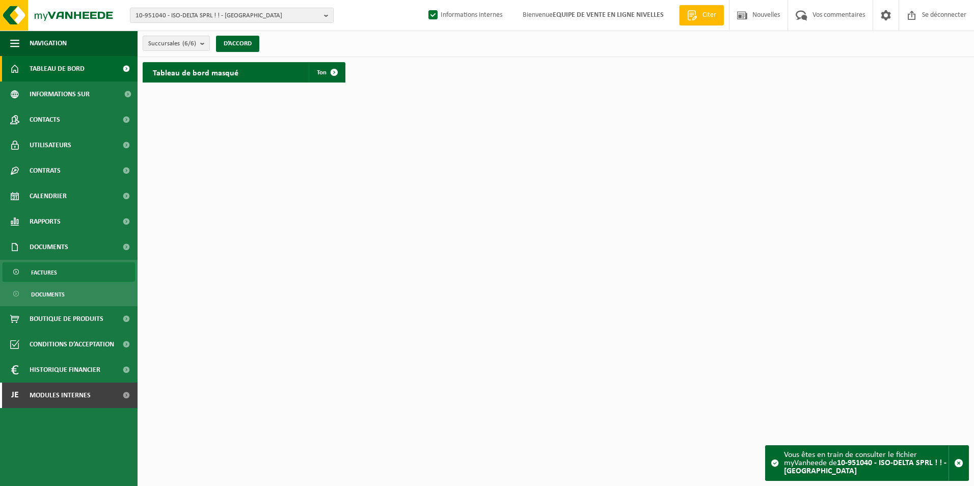
click at [42, 268] on span "Factures" at bounding box center [44, 272] width 26 height 19
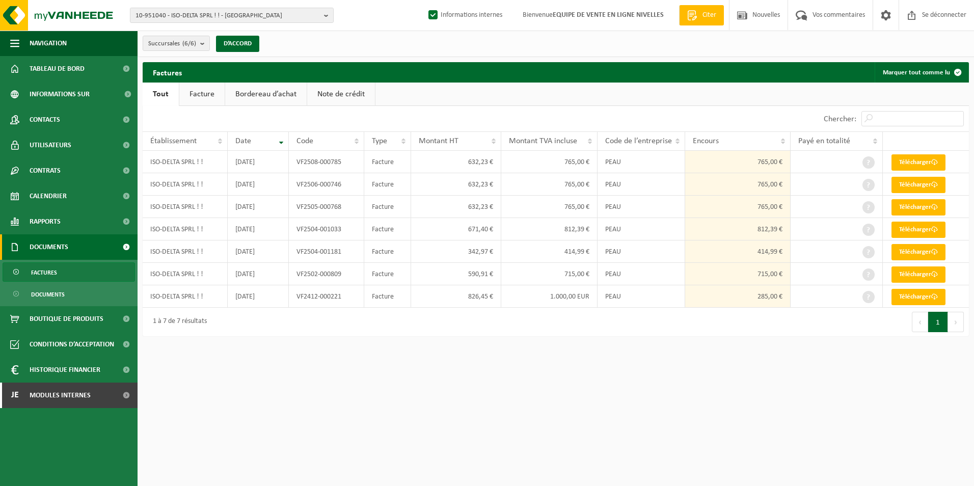
click at [196, 90] on link "Facture" at bounding box center [201, 93] width 45 height 23
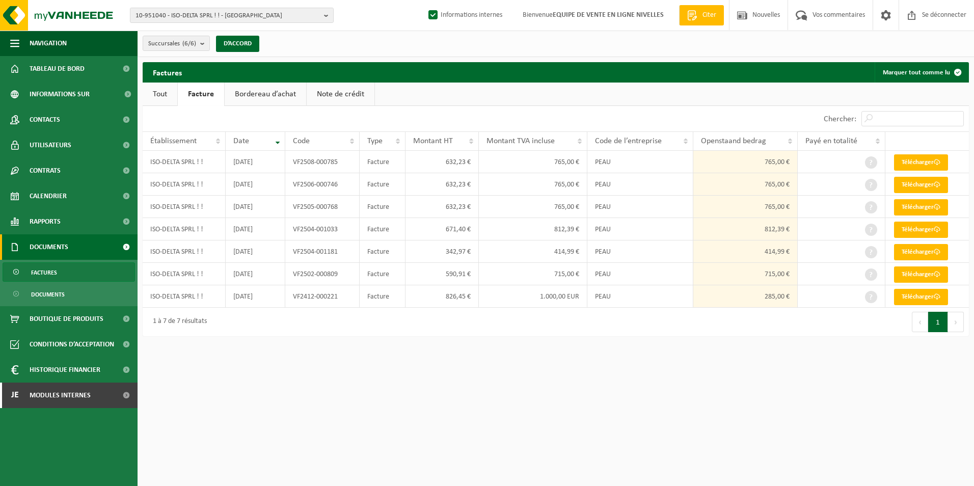
click at [324, 94] on link "Note de crédit" at bounding box center [341, 93] width 68 height 23
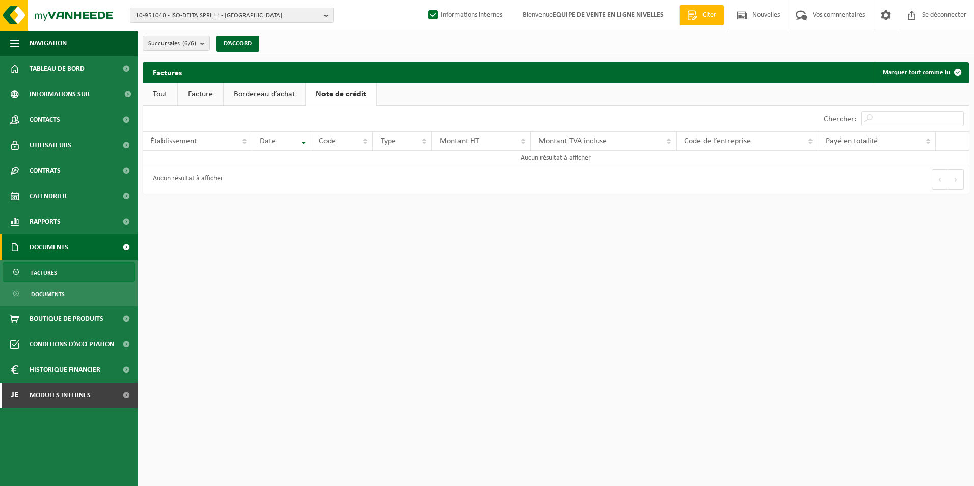
click at [200, 98] on link "Facture" at bounding box center [200, 93] width 45 height 23
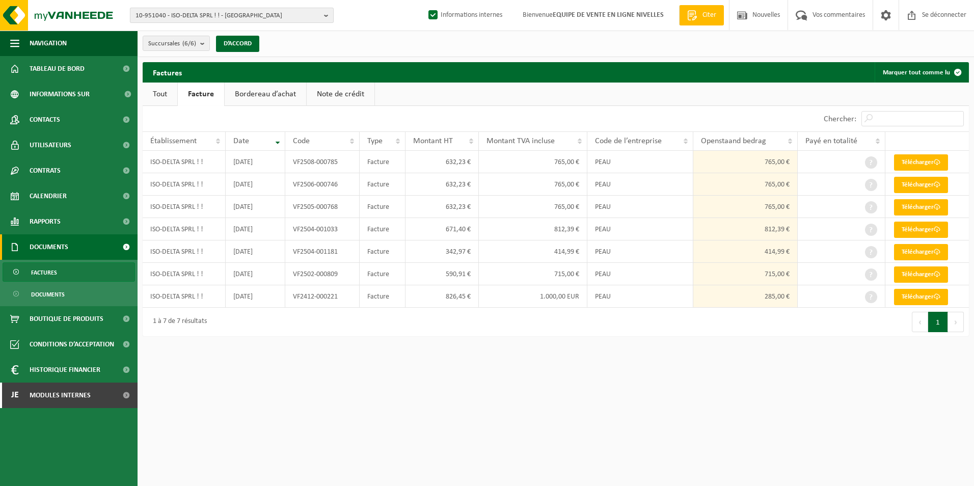
click at [256, 14] on span "10-951040 - ISO-DELTA SPRL ! ! - [GEOGRAPHIC_DATA]" at bounding box center [227, 15] width 184 height 15
